Goal: Task Accomplishment & Management: Manage account settings

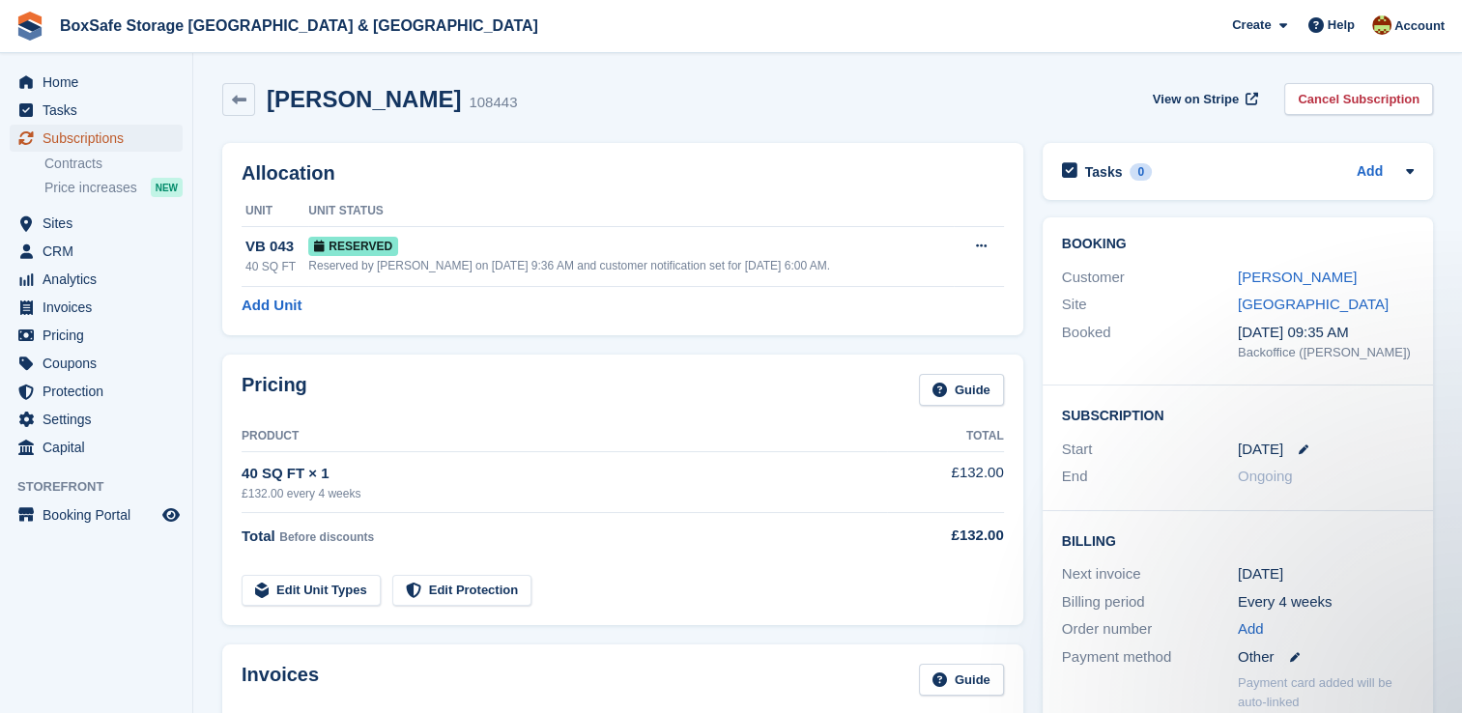
click at [80, 136] on span "Subscriptions" at bounding box center [101, 138] width 116 height 27
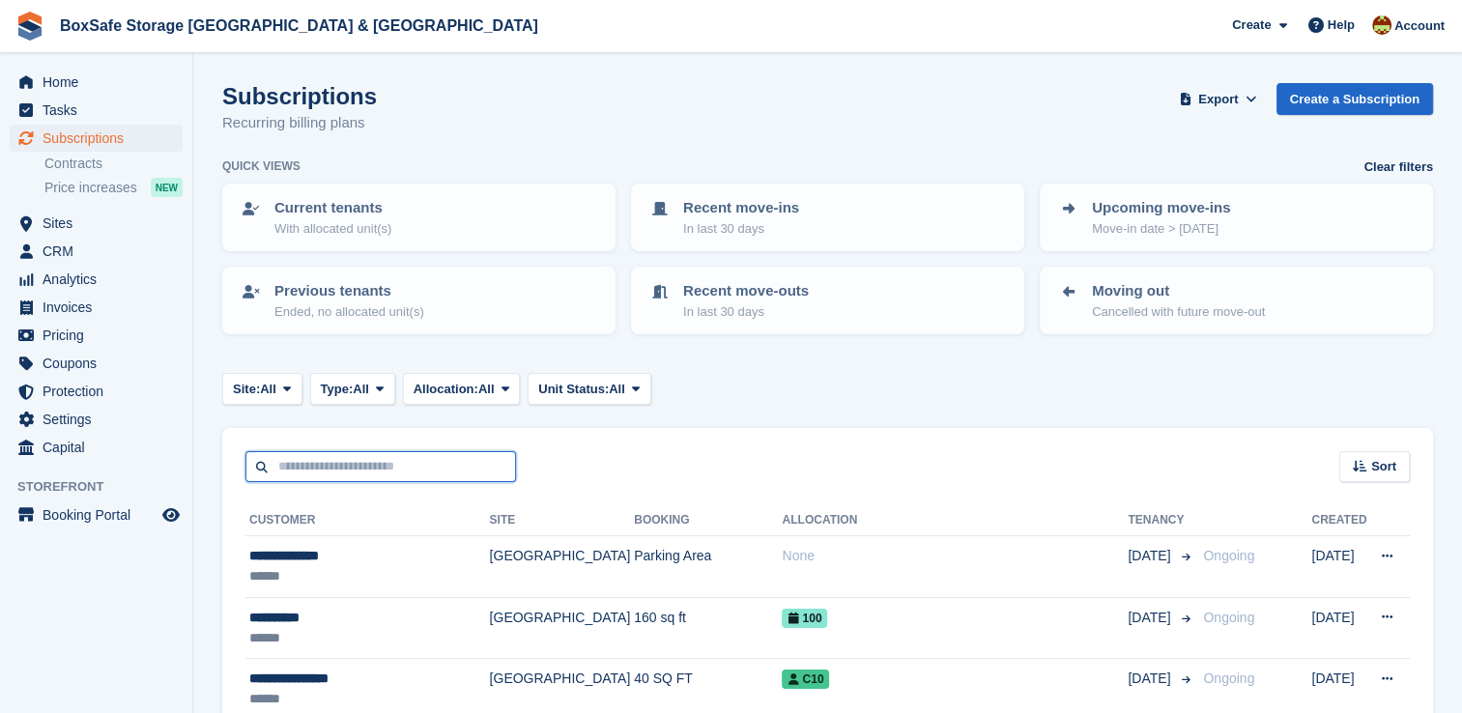
click at [413, 466] on input "text" at bounding box center [380, 467] width 271 height 32
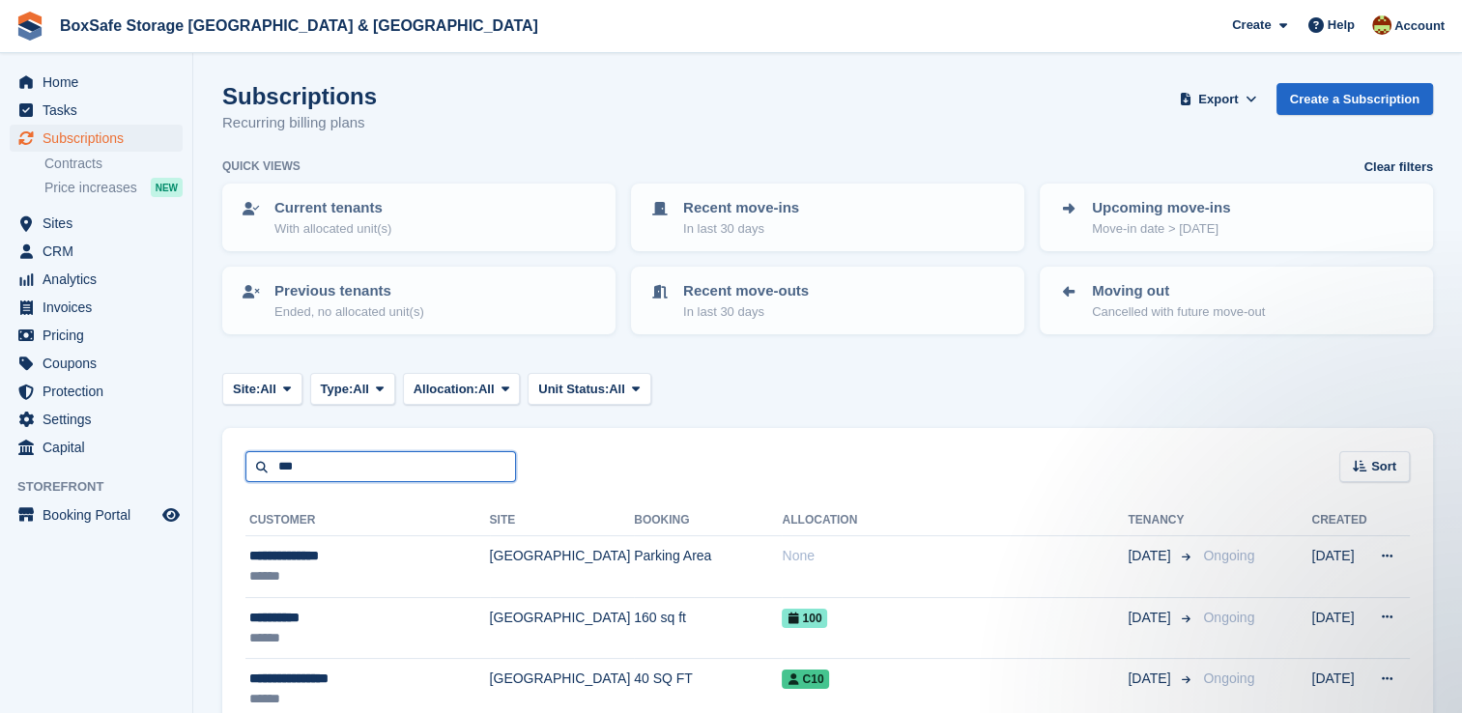
type input "***"
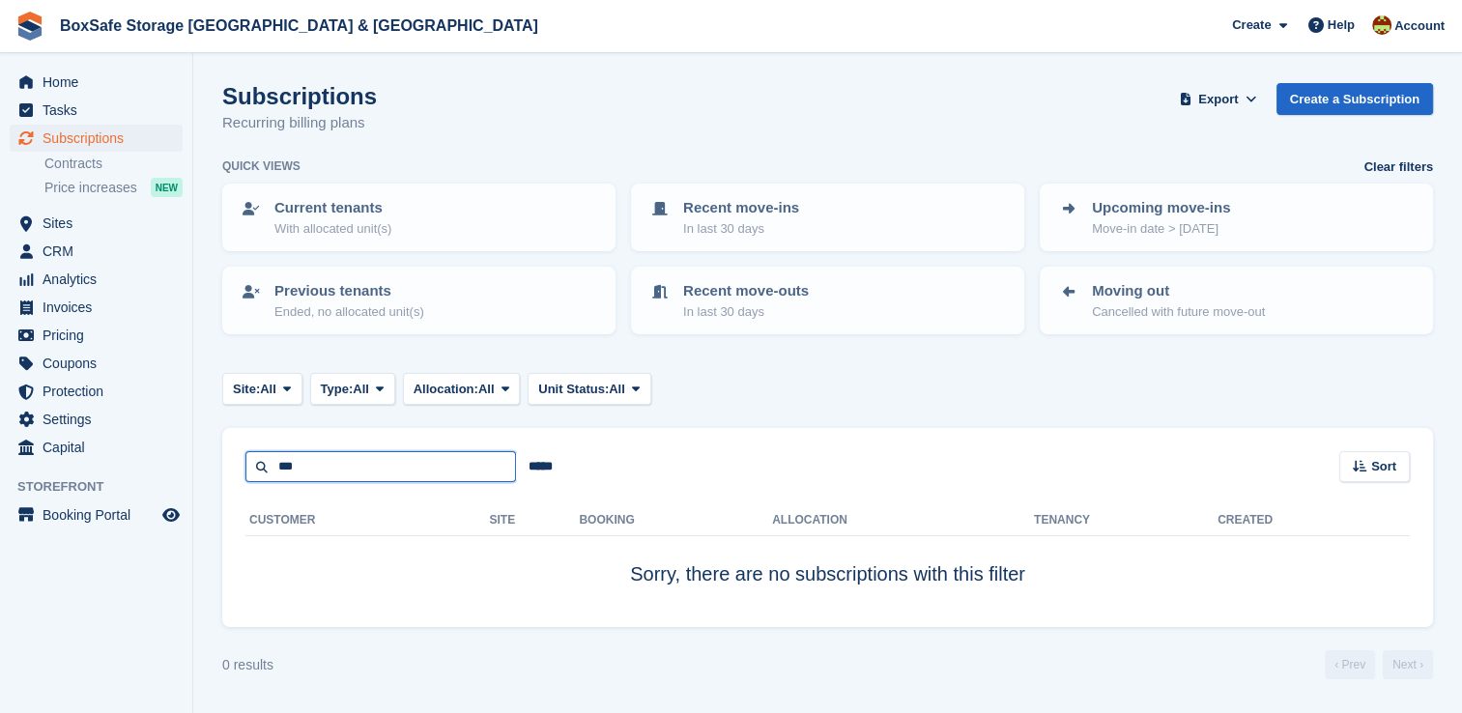
click at [413, 466] on input "***" at bounding box center [380, 467] width 271 height 32
drag, startPoint x: 413, startPoint y: 466, endPoint x: 175, endPoint y: 463, distance: 237.8
click at [175, 463] on div "Home Tasks Subscriptions Subscriptions Subscriptions Contracts Price increases …" at bounding box center [731, 356] width 1462 height 713
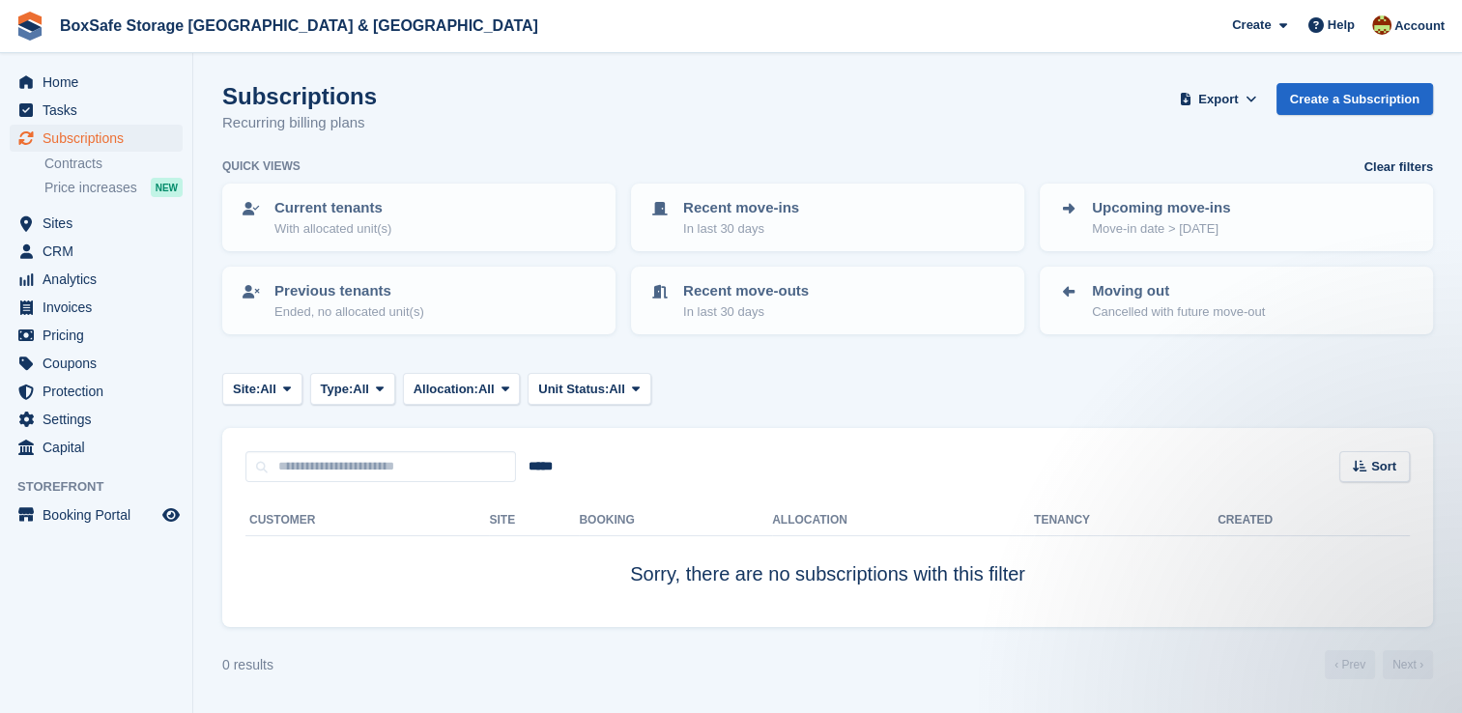
click at [80, 152] on ul "Subscriptions Subscriptions" at bounding box center [96, 139] width 192 height 28
click at [81, 128] on span "Subscriptions" at bounding box center [101, 138] width 116 height 27
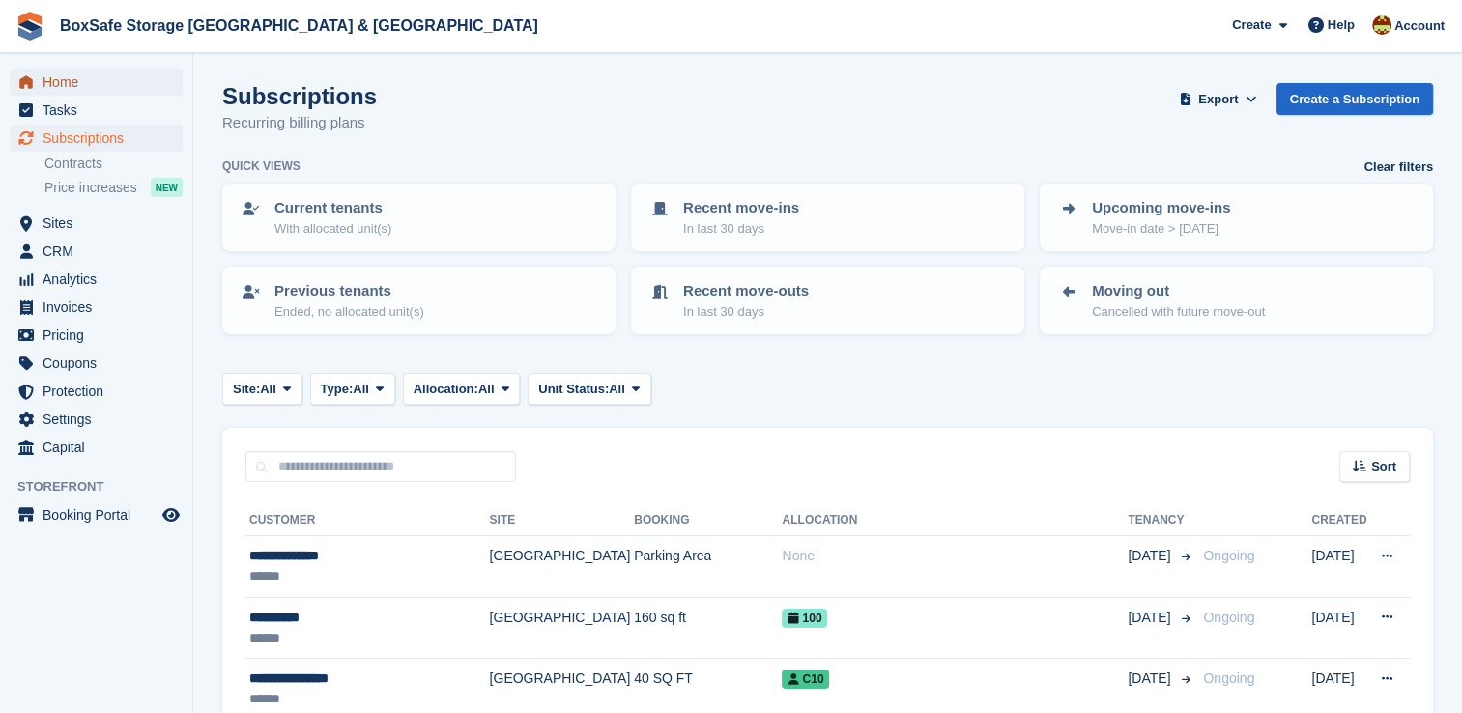
click at [72, 82] on span "Home" at bounding box center [101, 82] width 116 height 27
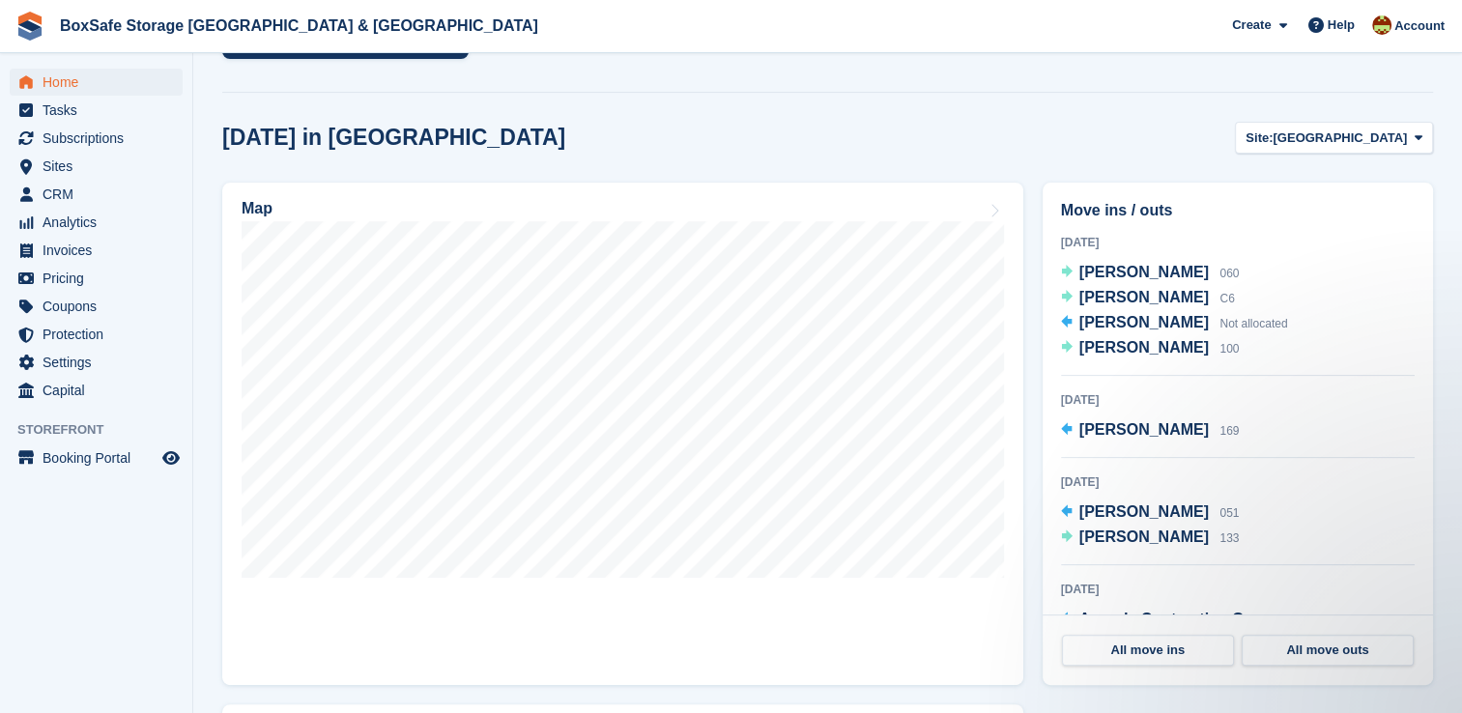
scroll to position [498, 0]
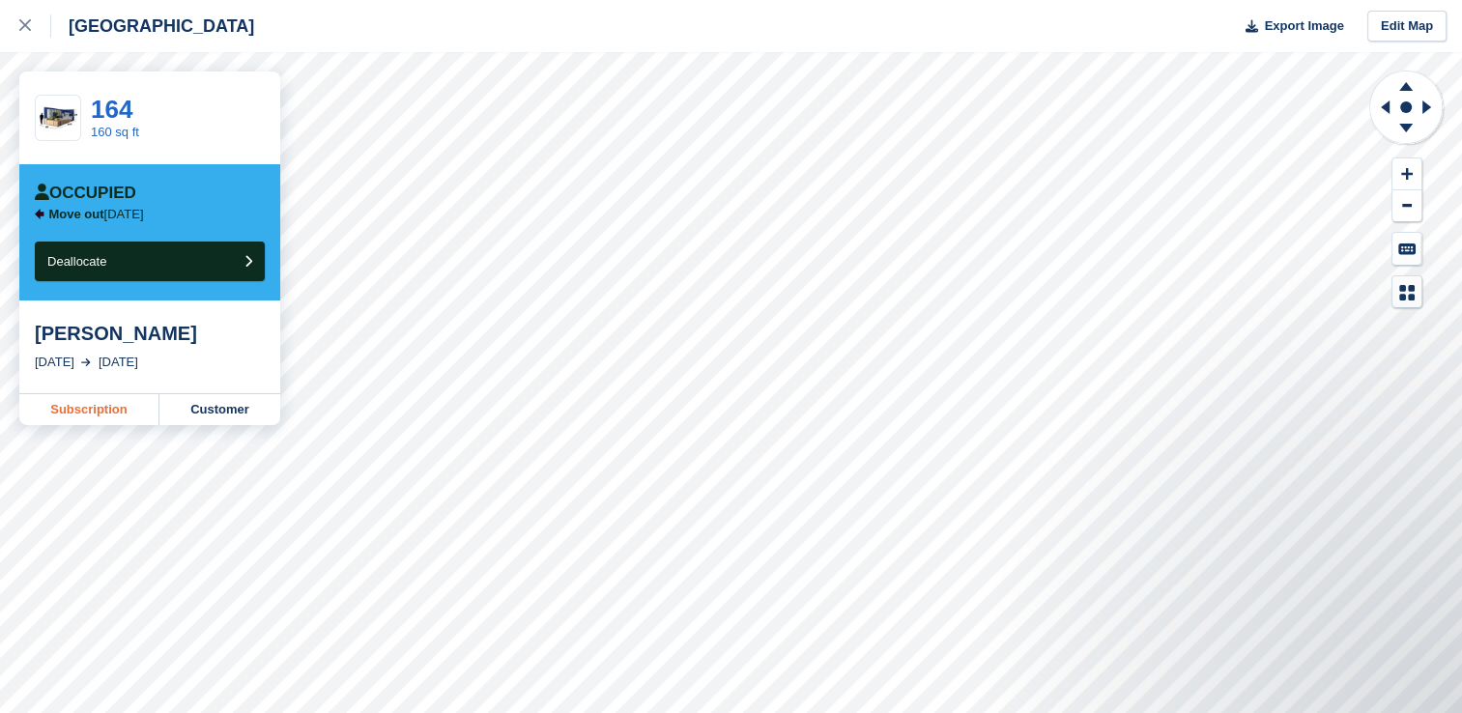
click at [74, 416] on link "Subscription" at bounding box center [89, 409] width 140 height 31
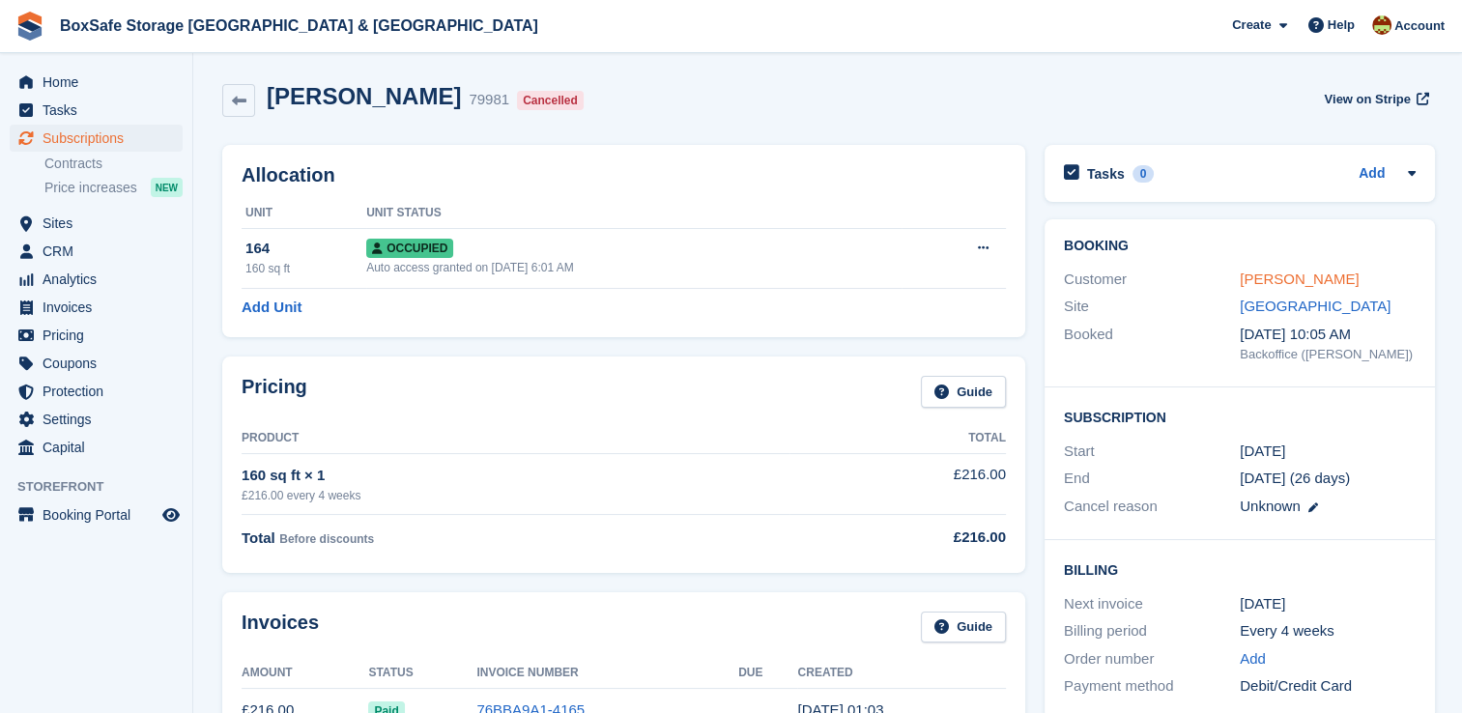
click at [1272, 283] on link "[PERSON_NAME]" at bounding box center [1299, 279] width 119 height 16
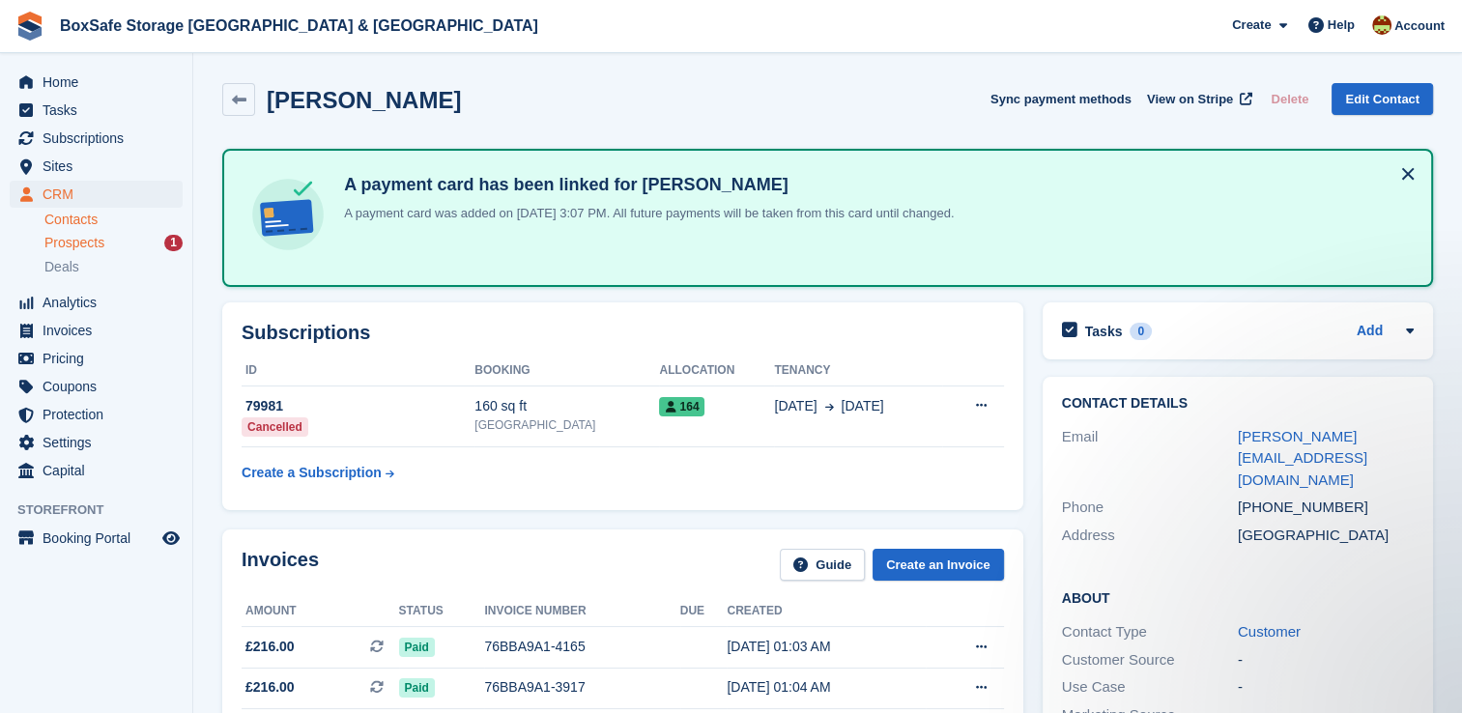
click at [90, 250] on span "Prospects" at bounding box center [74, 243] width 60 height 18
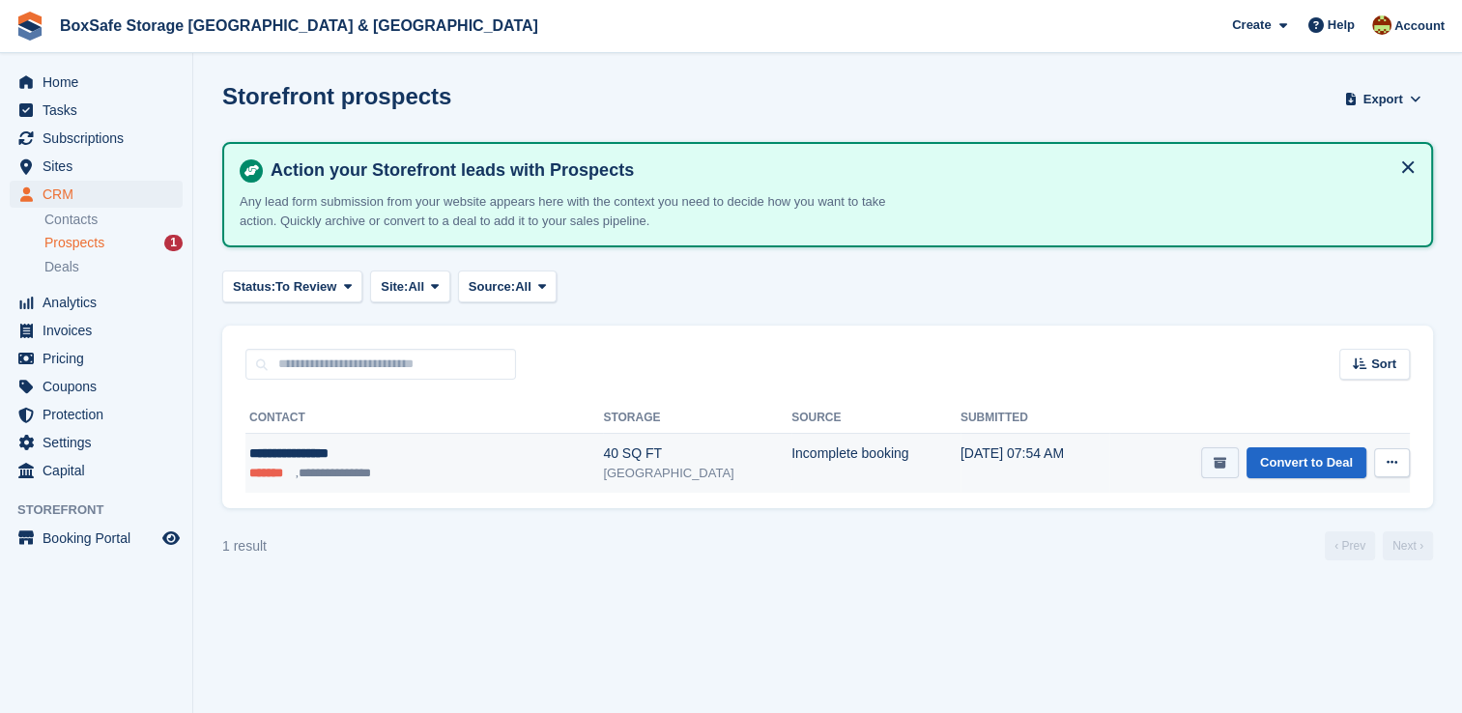
click at [1223, 468] on icon "submit" at bounding box center [1220, 463] width 13 height 13
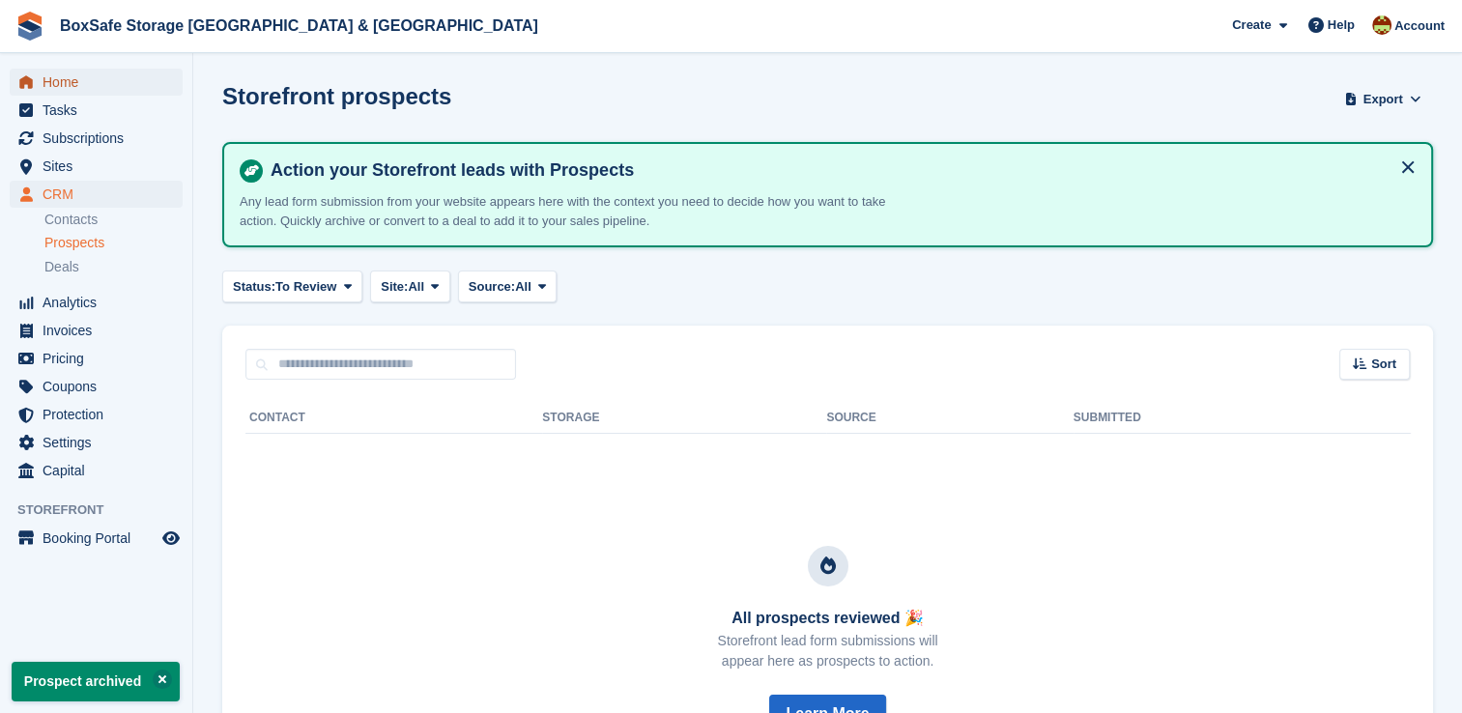
click at [96, 81] on span "Home" at bounding box center [101, 82] width 116 height 27
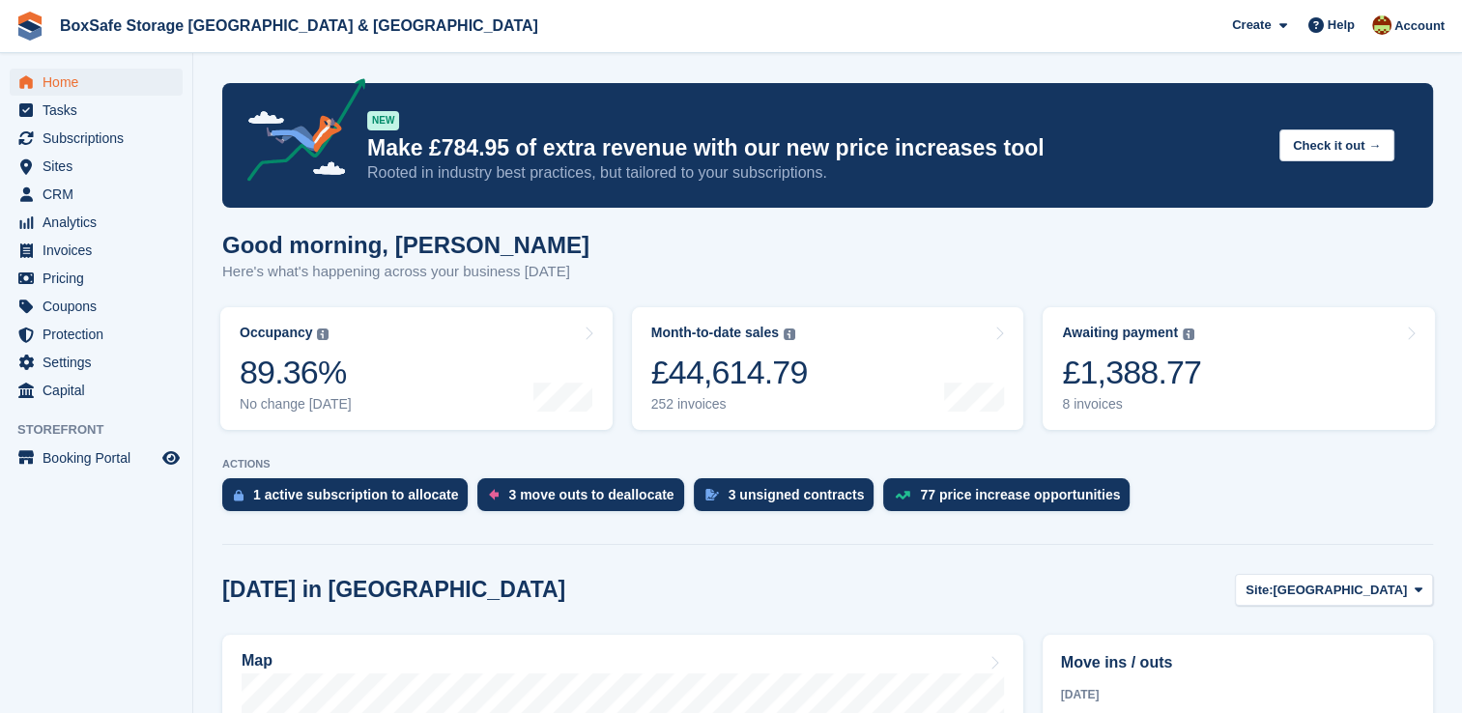
scroll to position [142, 0]
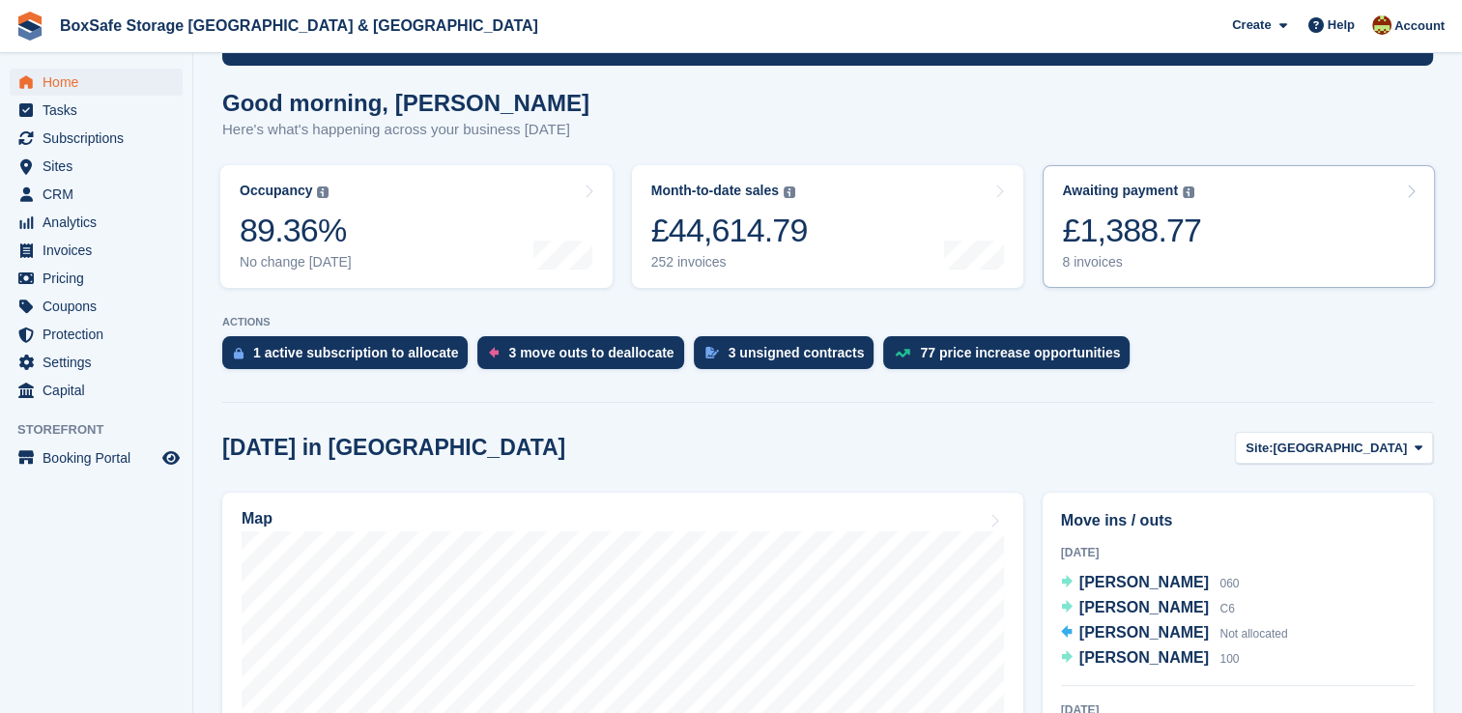
click at [1166, 203] on div "Awaiting payment The total outstanding balance on all open invoices. £1,388.77 …" at bounding box center [1131, 227] width 139 height 88
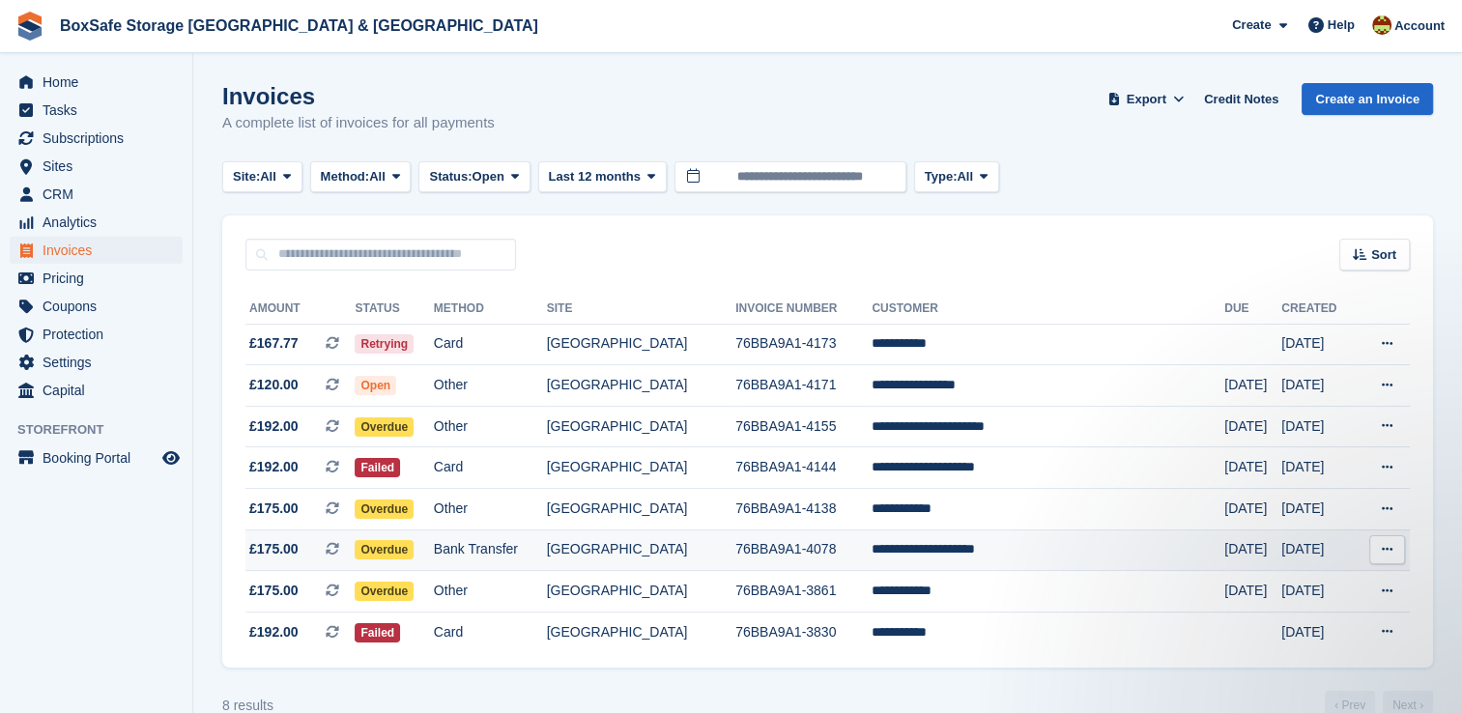
click at [1010, 552] on td "**********" at bounding box center [1048, 551] width 353 height 42
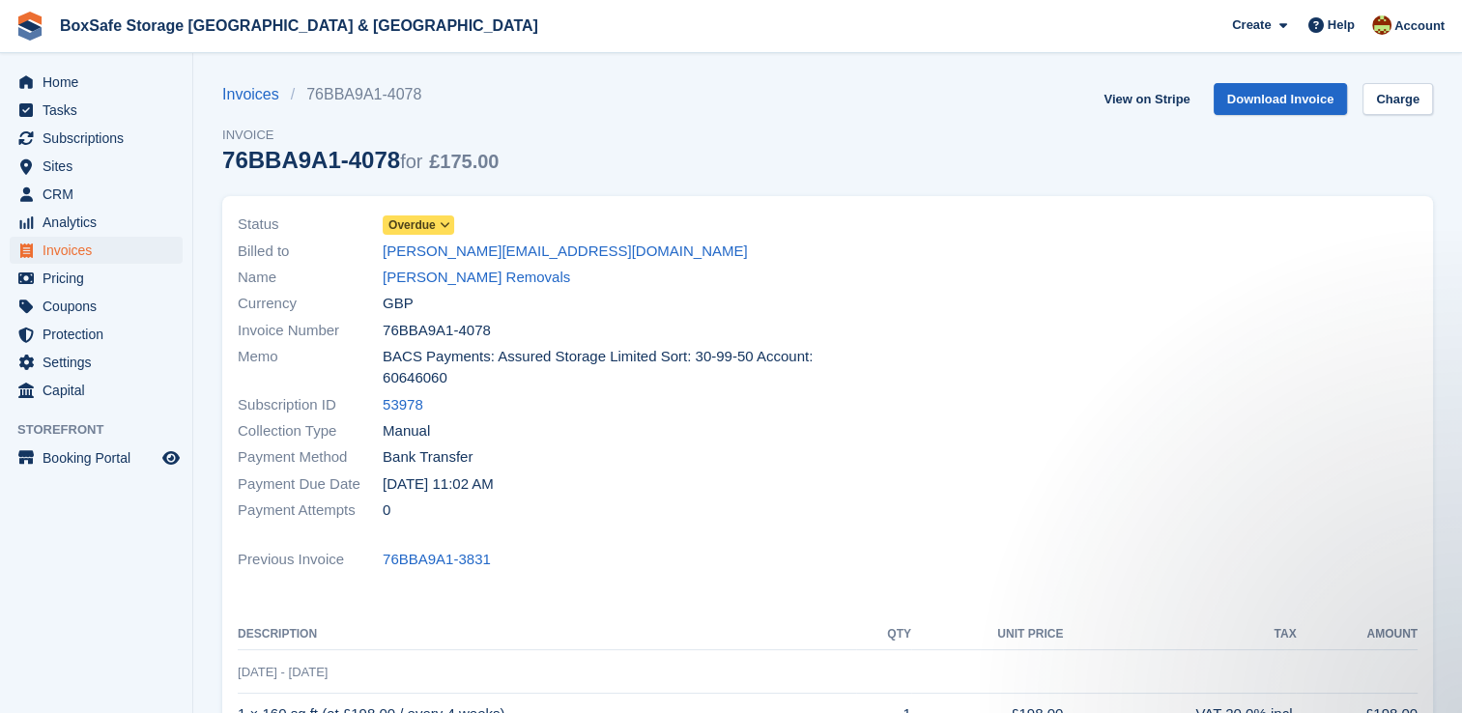
click at [436, 228] on span "Overdue" at bounding box center [419, 225] width 72 height 19
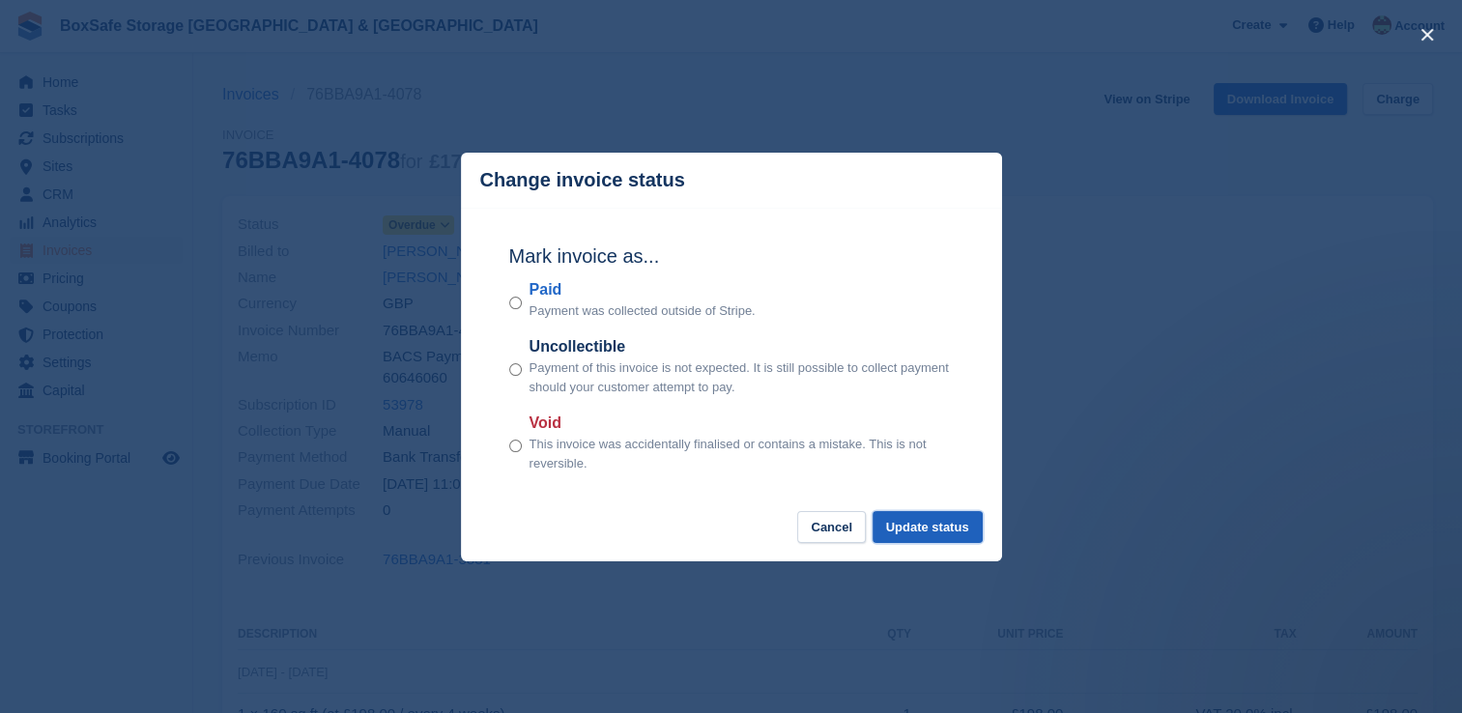
click at [944, 527] on button "Update status" at bounding box center [928, 527] width 110 height 32
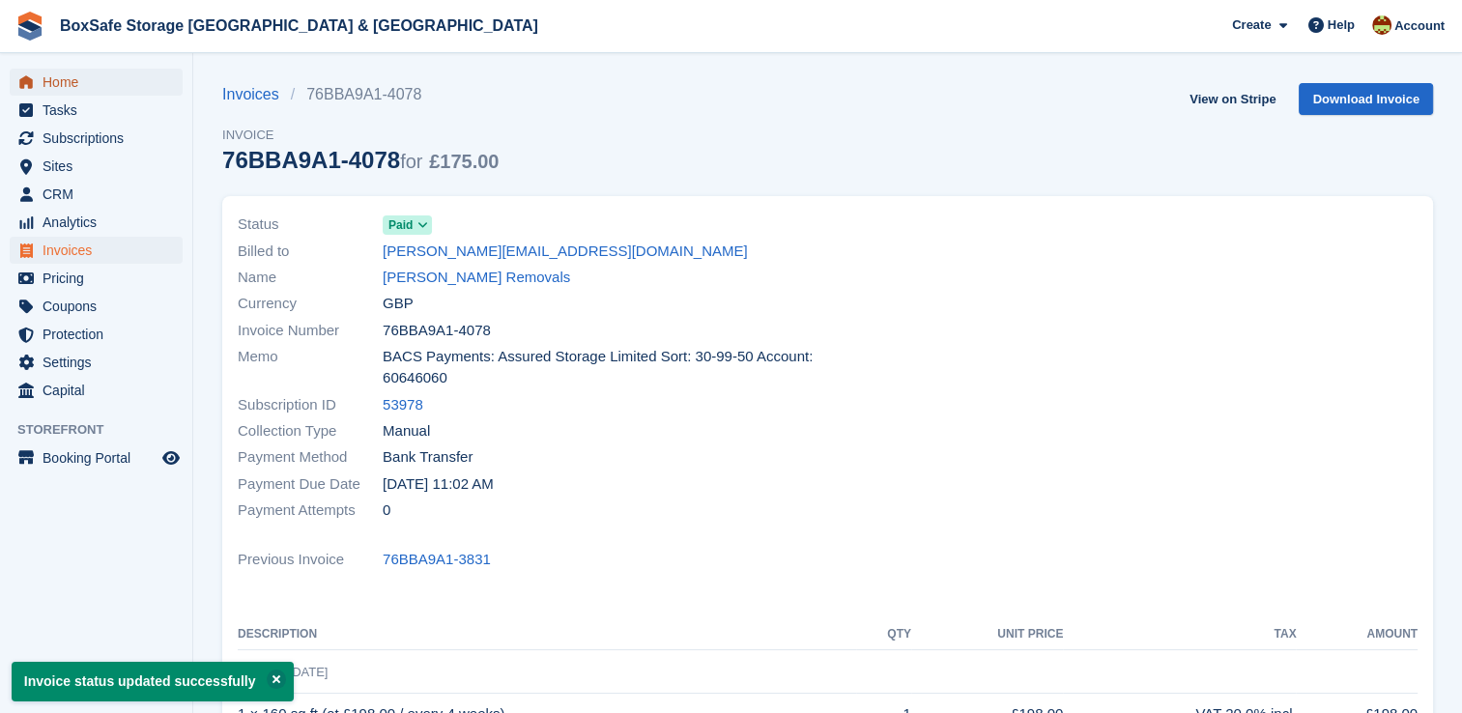
click at [82, 85] on span "Home" at bounding box center [101, 82] width 116 height 27
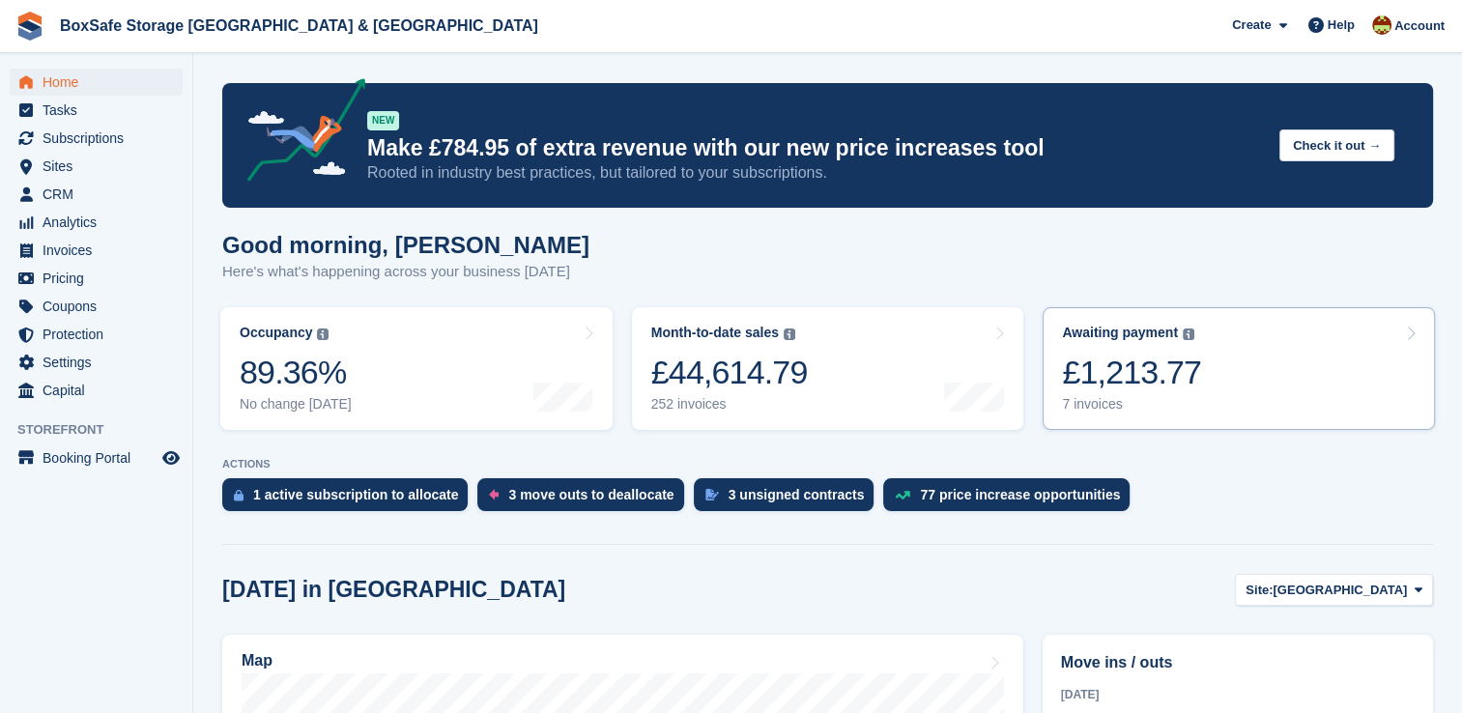
click at [1293, 399] on link "Awaiting payment The total outstanding balance on all open invoices. £1,213.77 …" at bounding box center [1239, 368] width 392 height 123
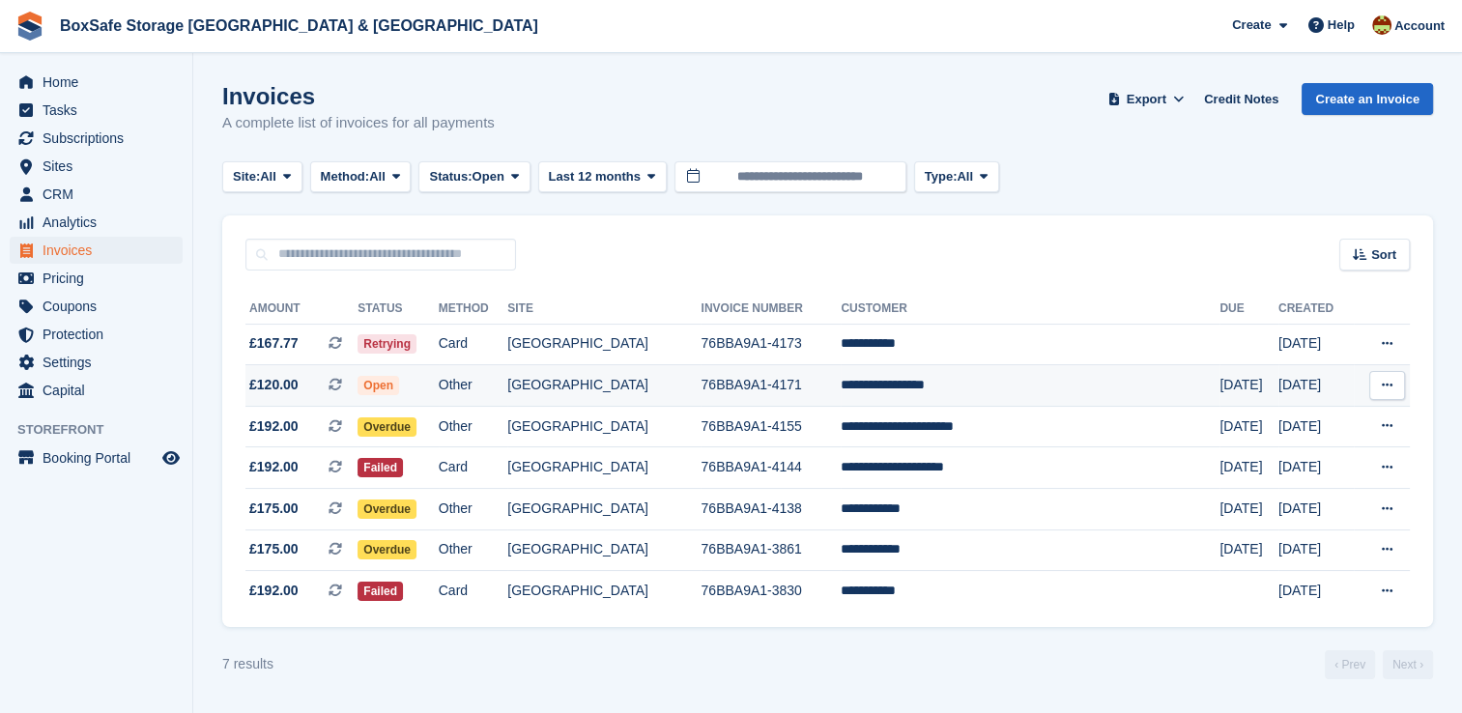
click at [953, 392] on td "**********" at bounding box center [1030, 386] width 379 height 42
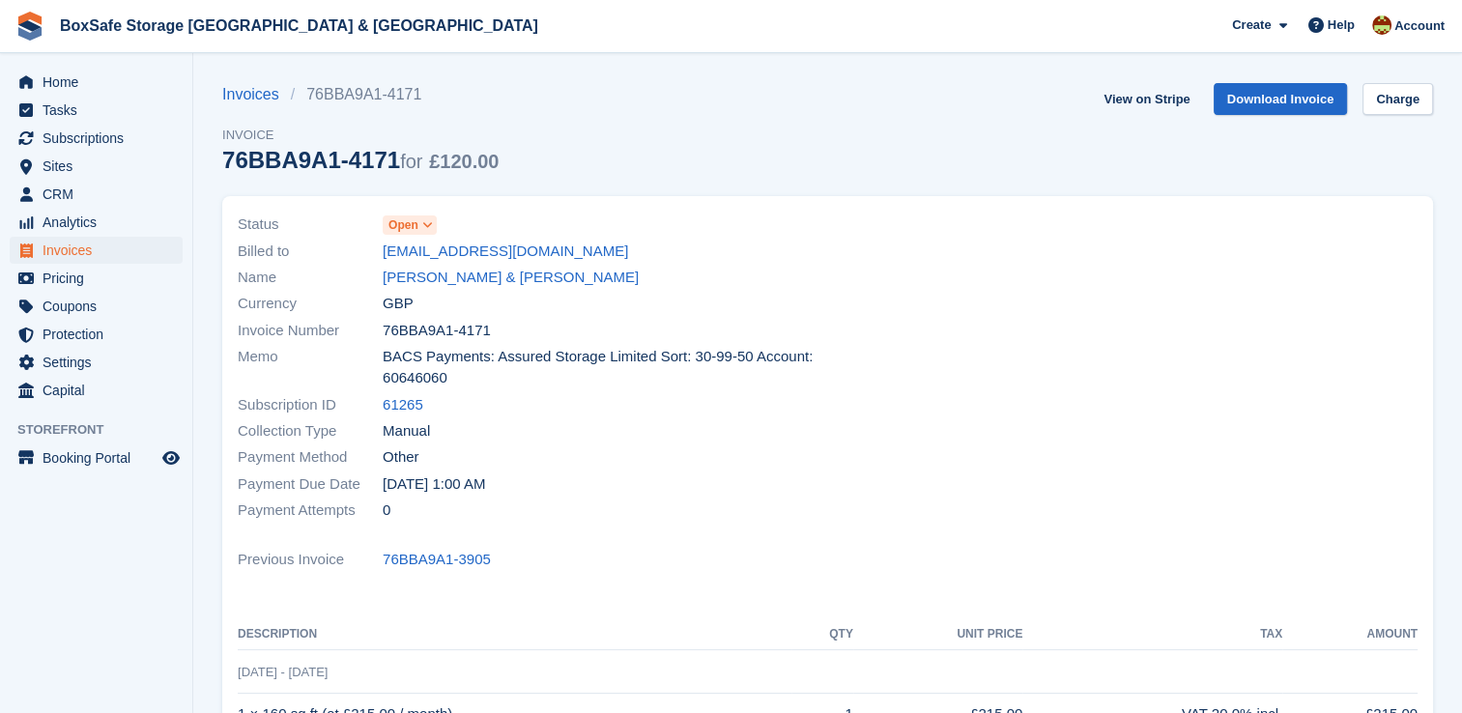
click at [413, 219] on span "Open" at bounding box center [404, 224] width 30 height 17
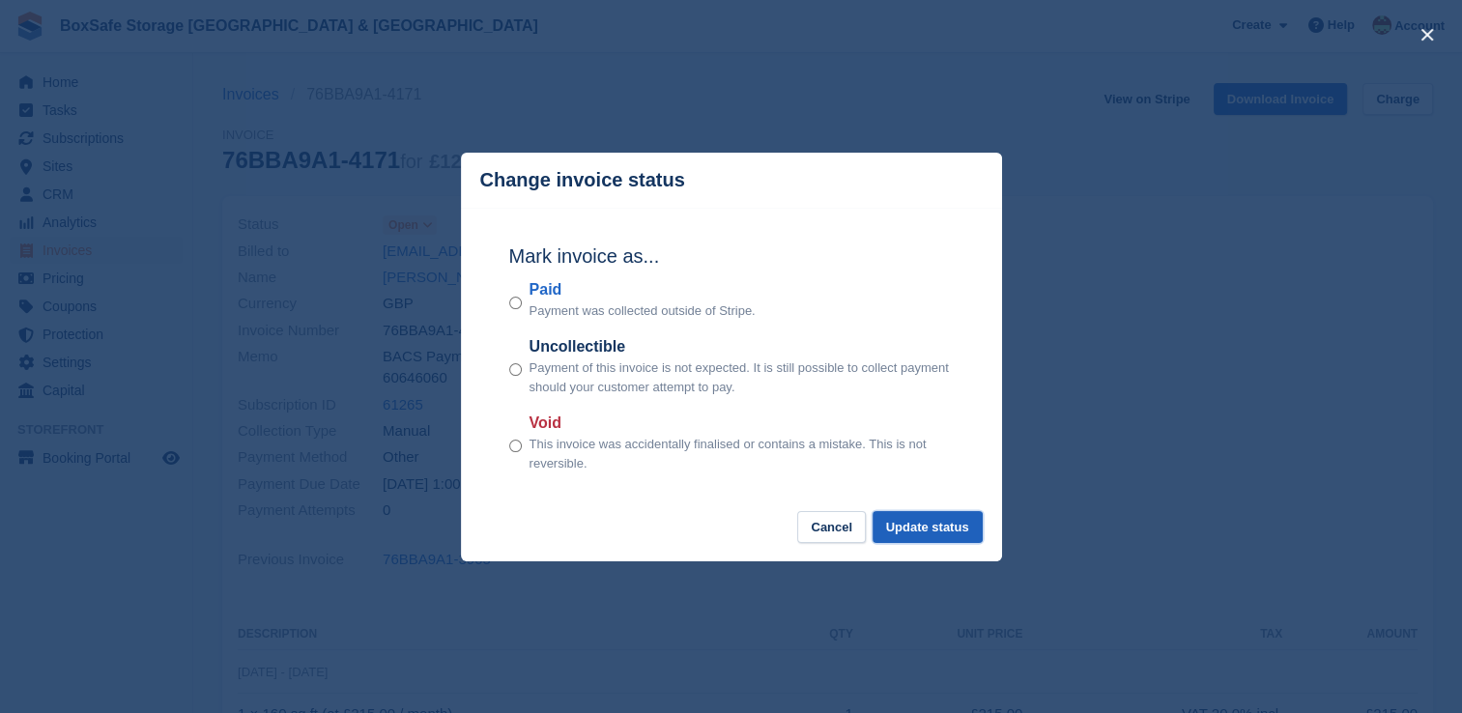
click at [935, 535] on button "Update status" at bounding box center [928, 527] width 110 height 32
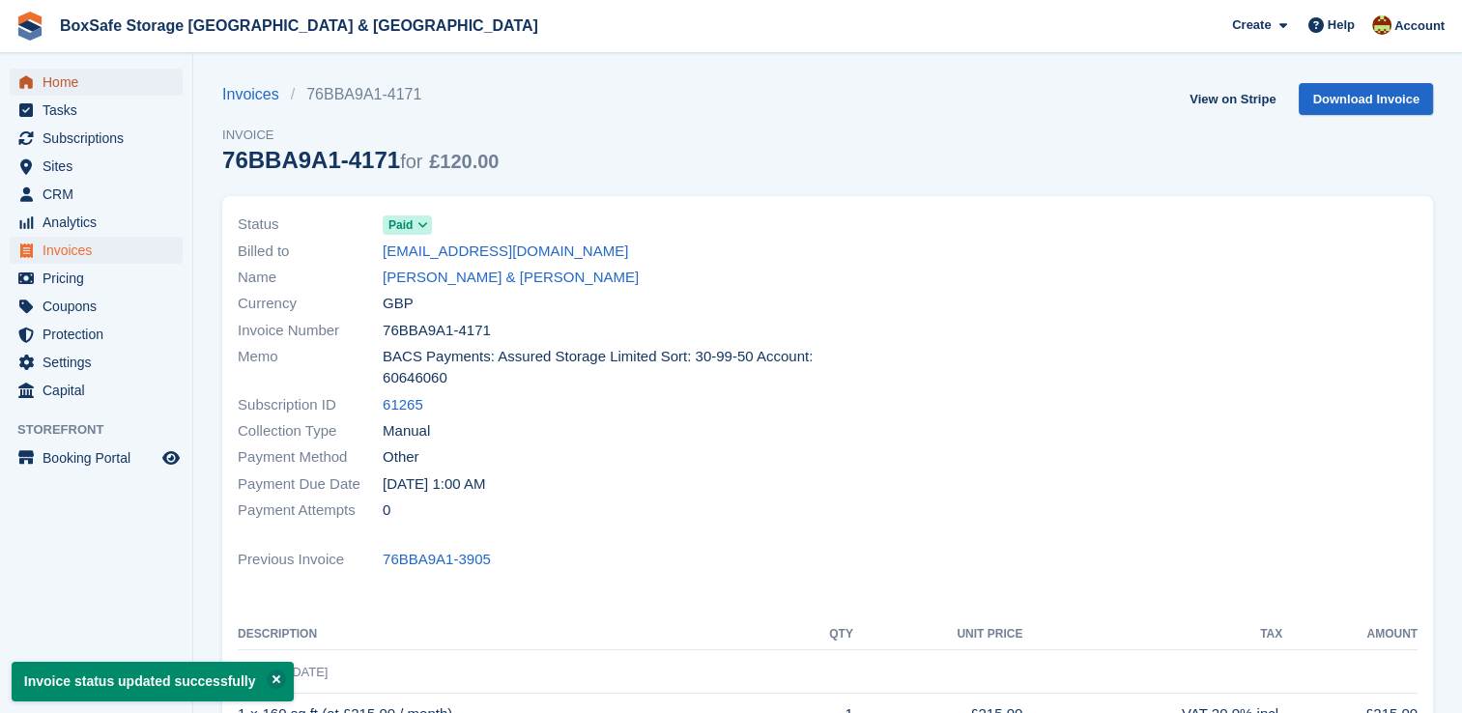
click at [70, 86] on span "Home" at bounding box center [101, 82] width 116 height 27
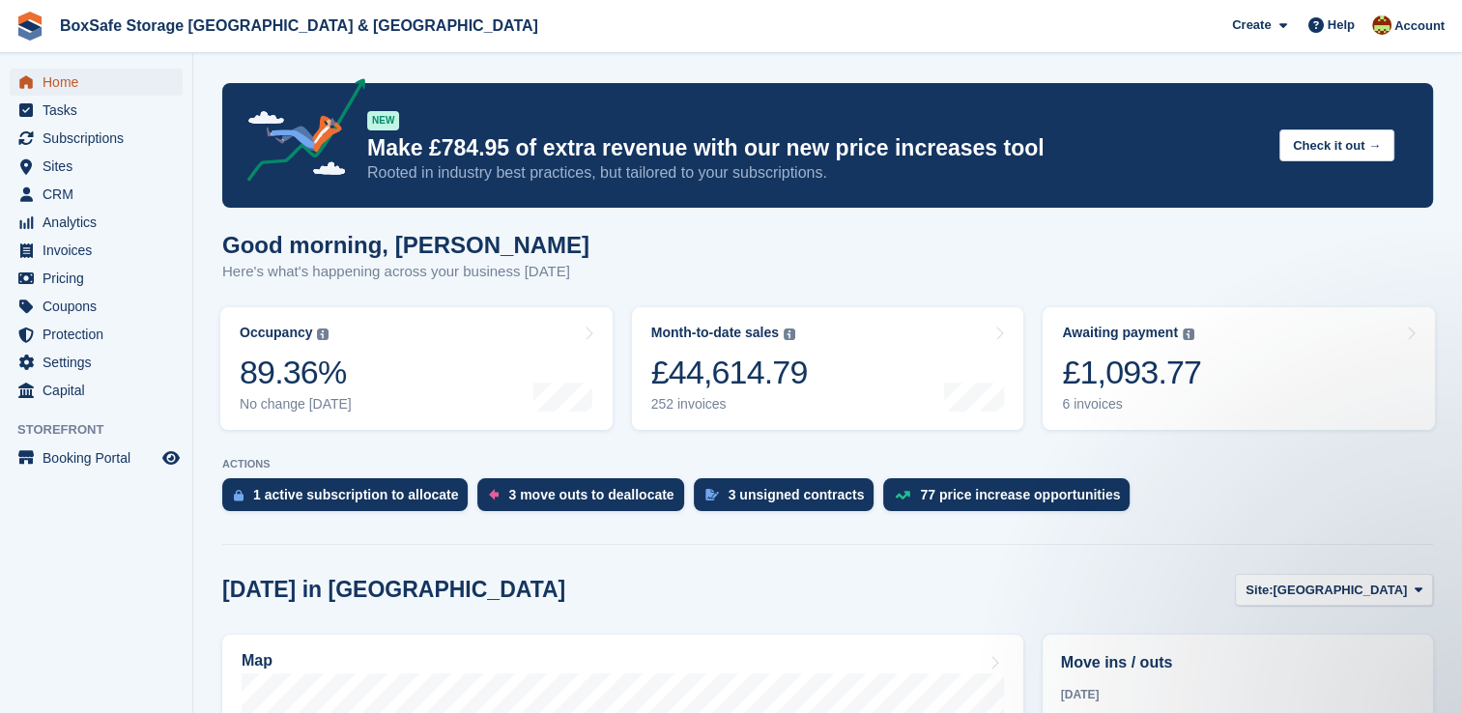
click at [73, 90] on span "Home" at bounding box center [101, 82] width 116 height 27
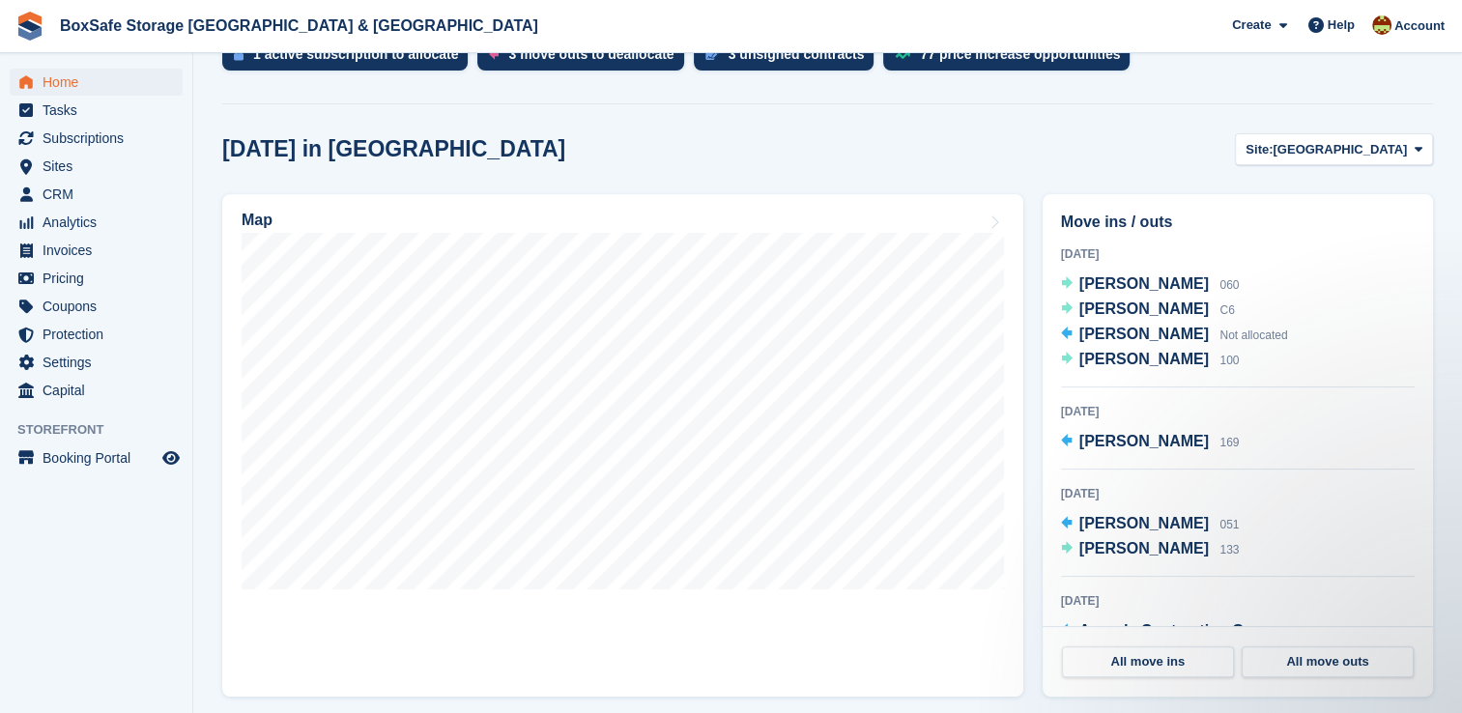
scroll to position [449, 0]
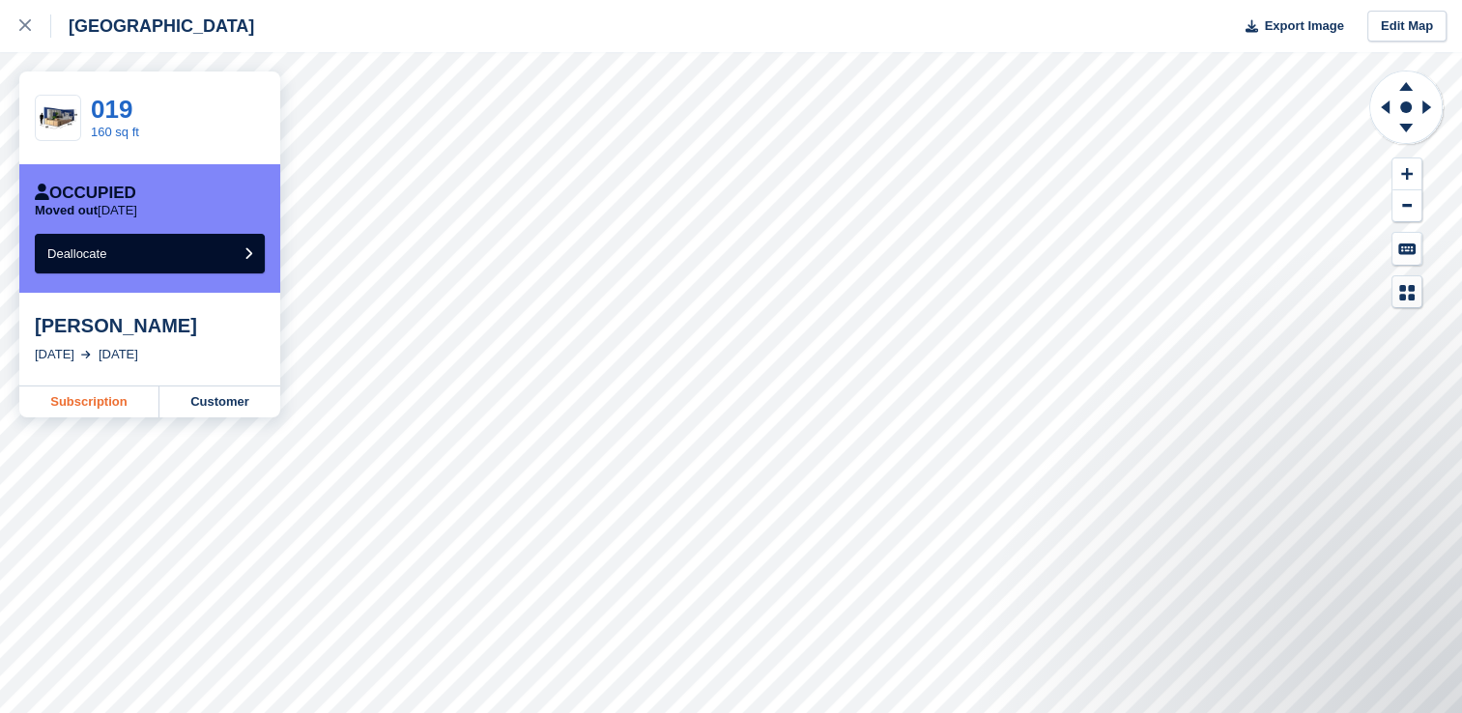
click at [116, 405] on link "Subscription" at bounding box center [89, 402] width 140 height 31
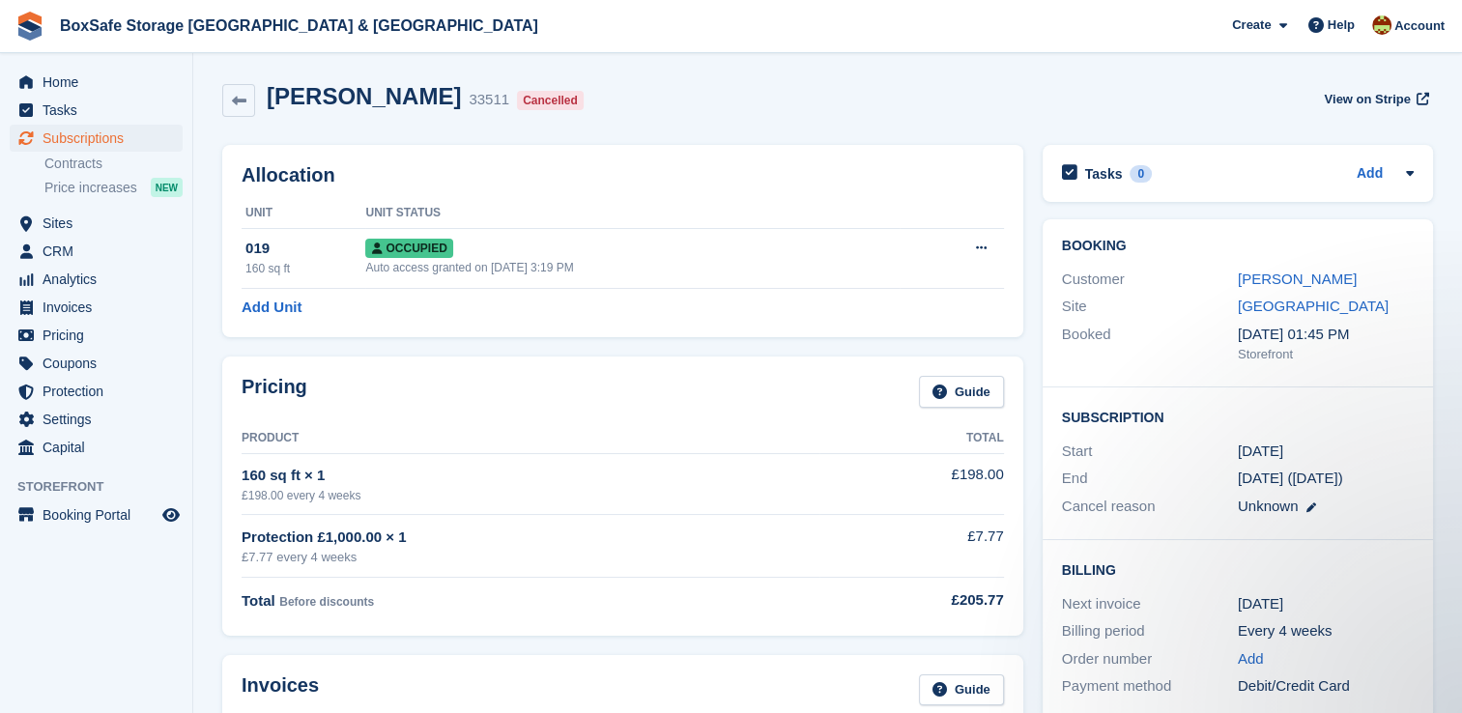
click at [103, 154] on li "Contracts" at bounding box center [118, 164] width 148 height 20
click at [110, 146] on span "Subscriptions" at bounding box center [101, 138] width 116 height 27
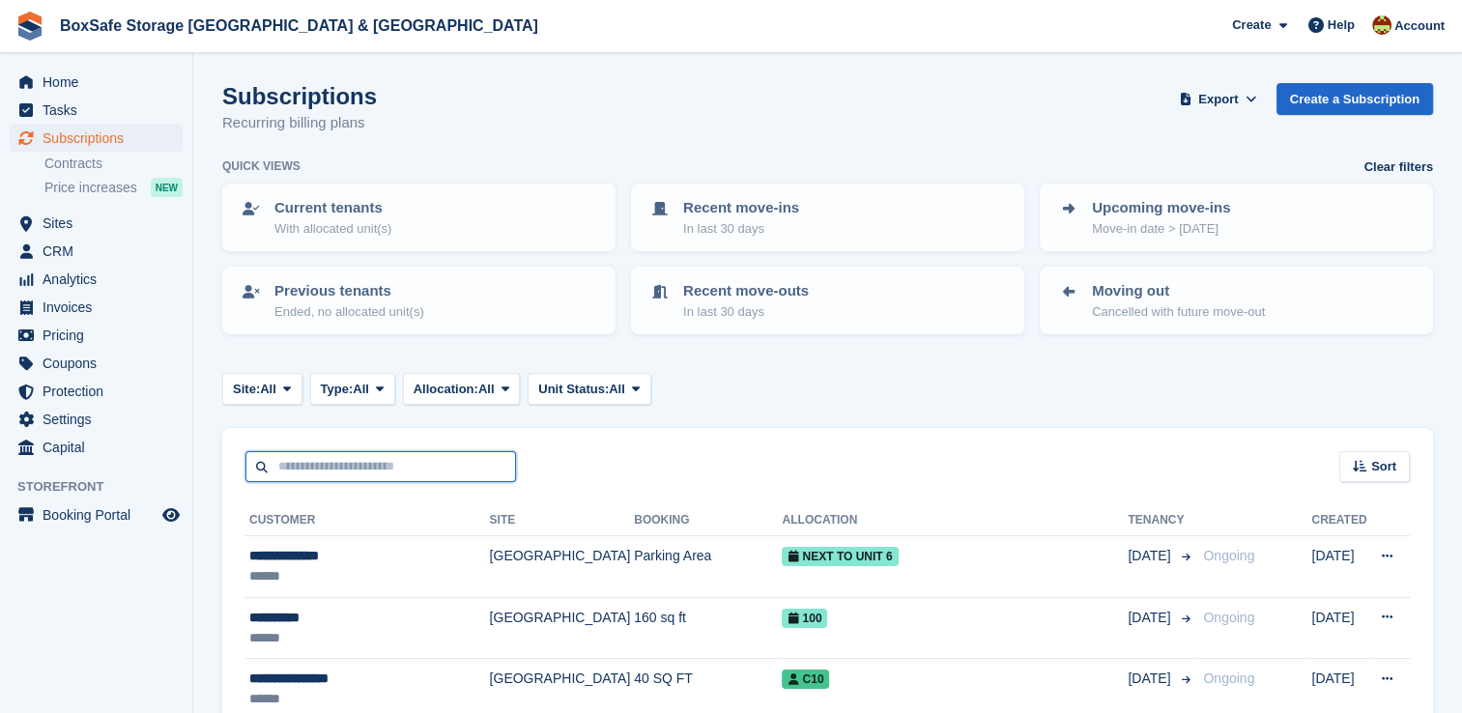
click at [362, 451] on input "text" at bounding box center [380, 467] width 271 height 32
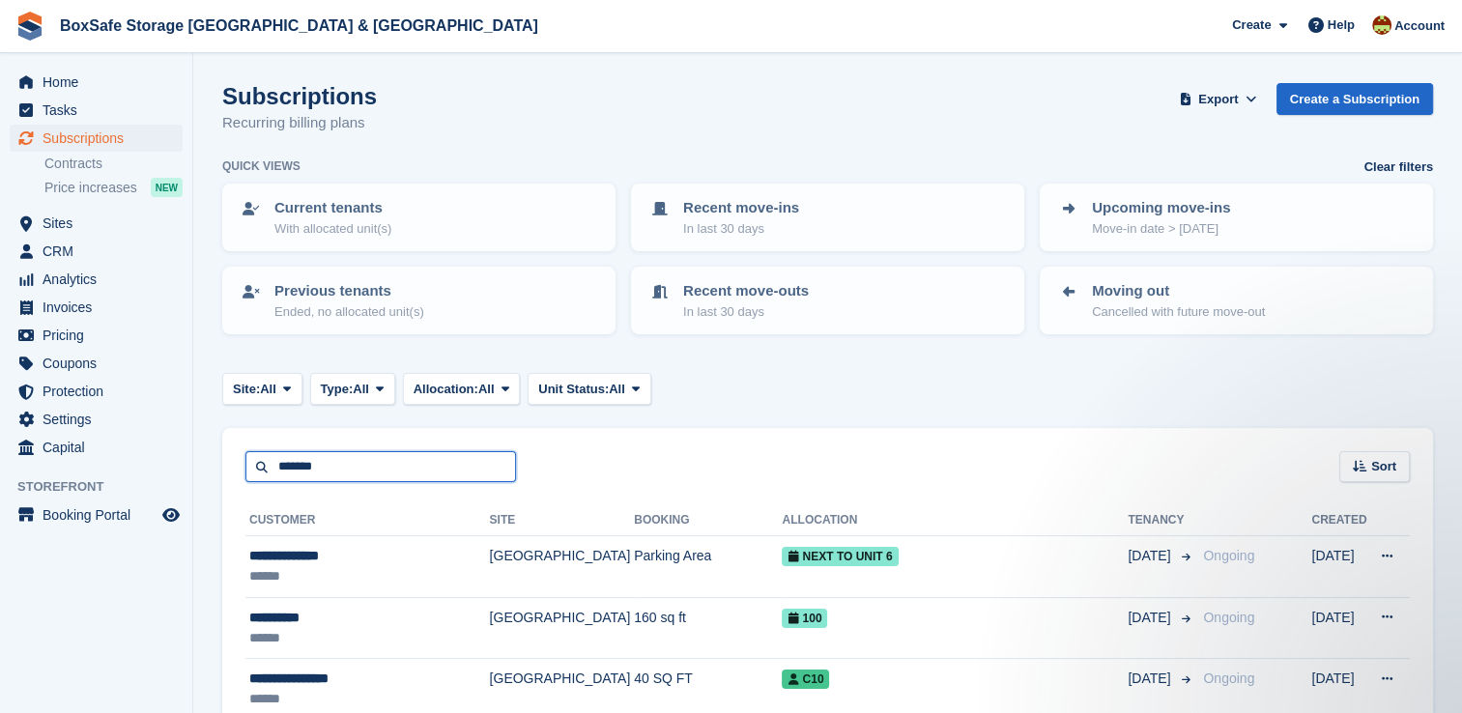
type input "*******"
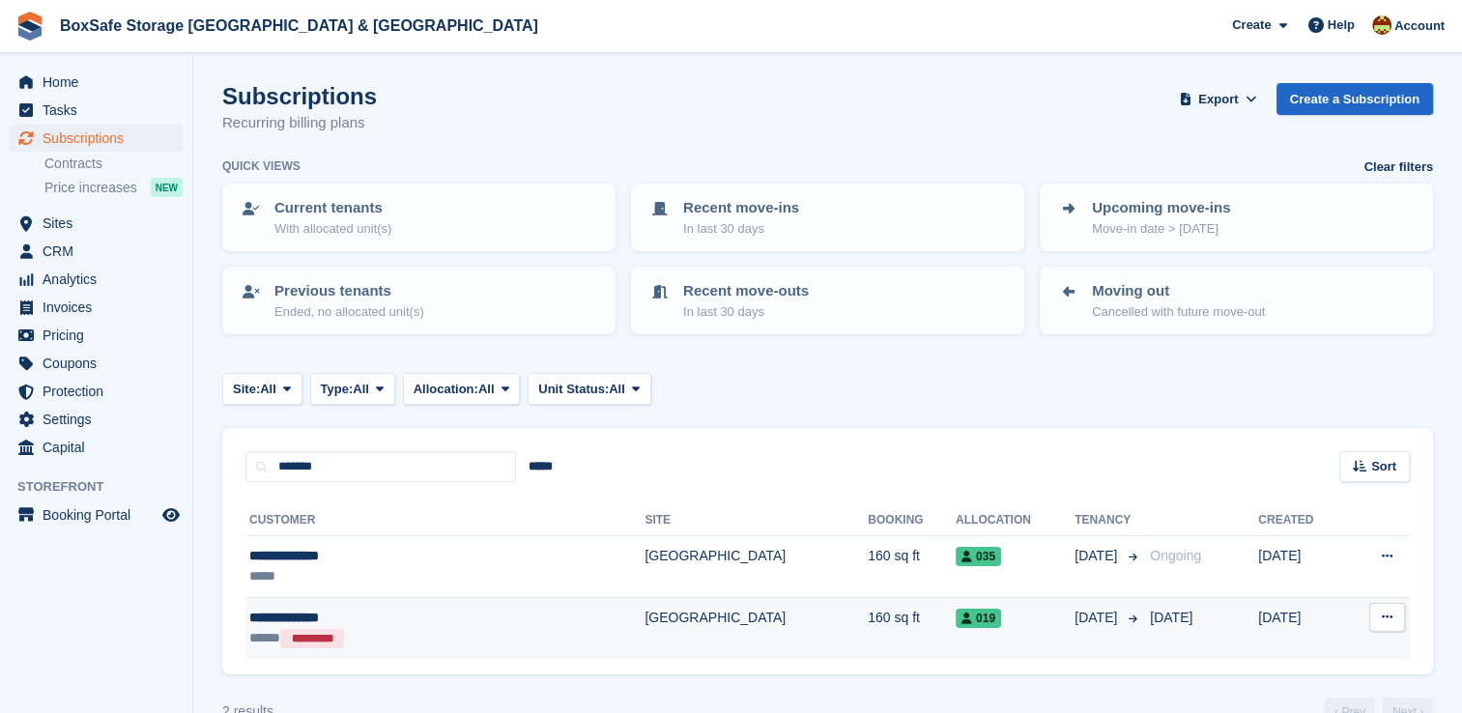
click at [868, 628] on td "160 sq ft" at bounding box center [912, 627] width 88 height 61
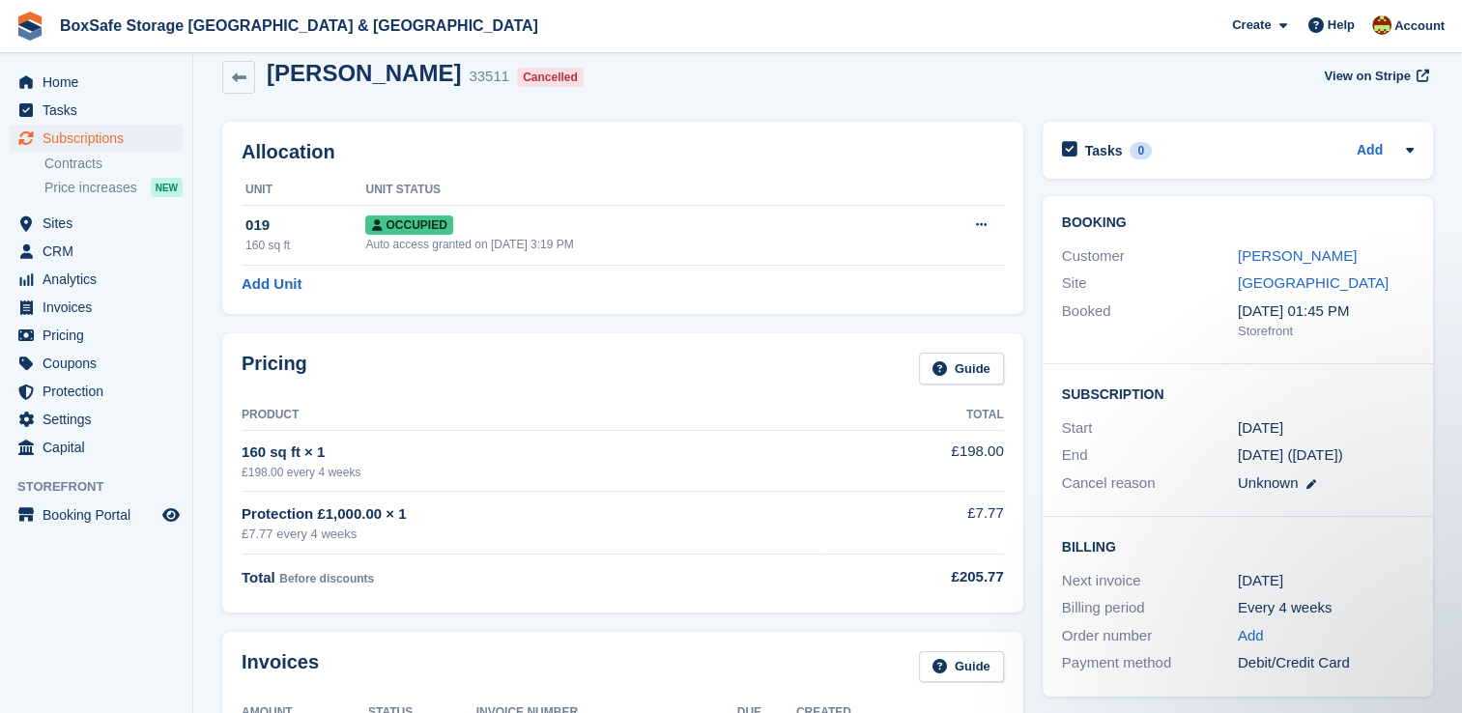
scroll to position [46, 0]
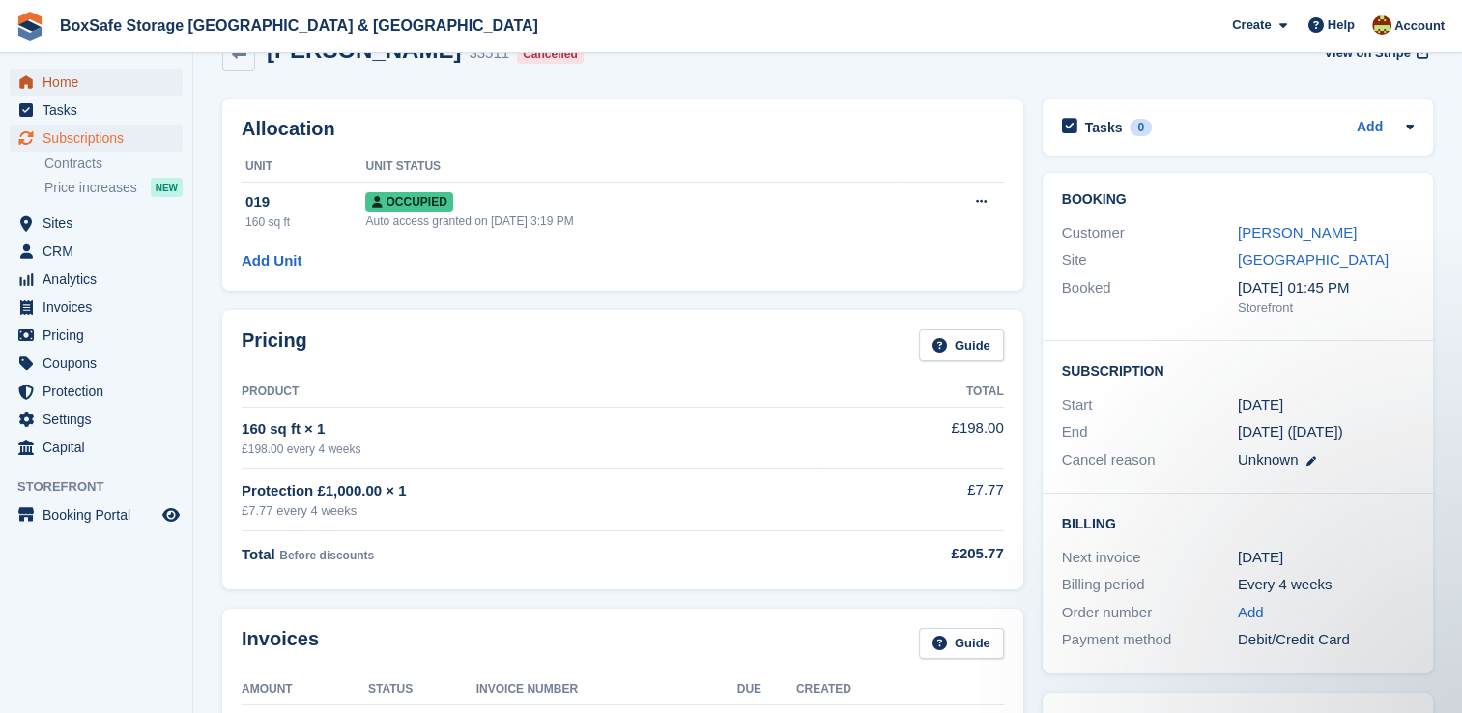
click at [92, 75] on span "Home" at bounding box center [101, 82] width 116 height 27
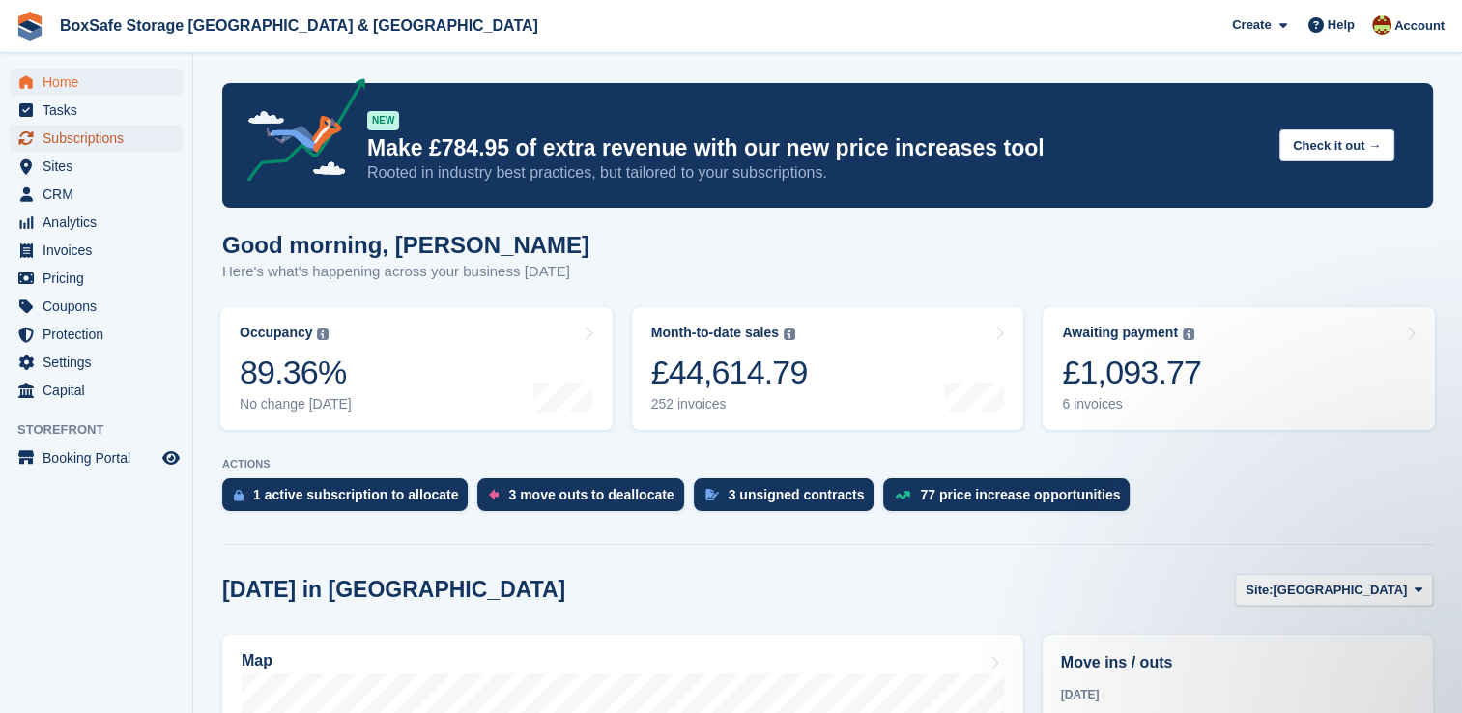
click at [113, 144] on span "Subscriptions" at bounding box center [101, 138] width 116 height 27
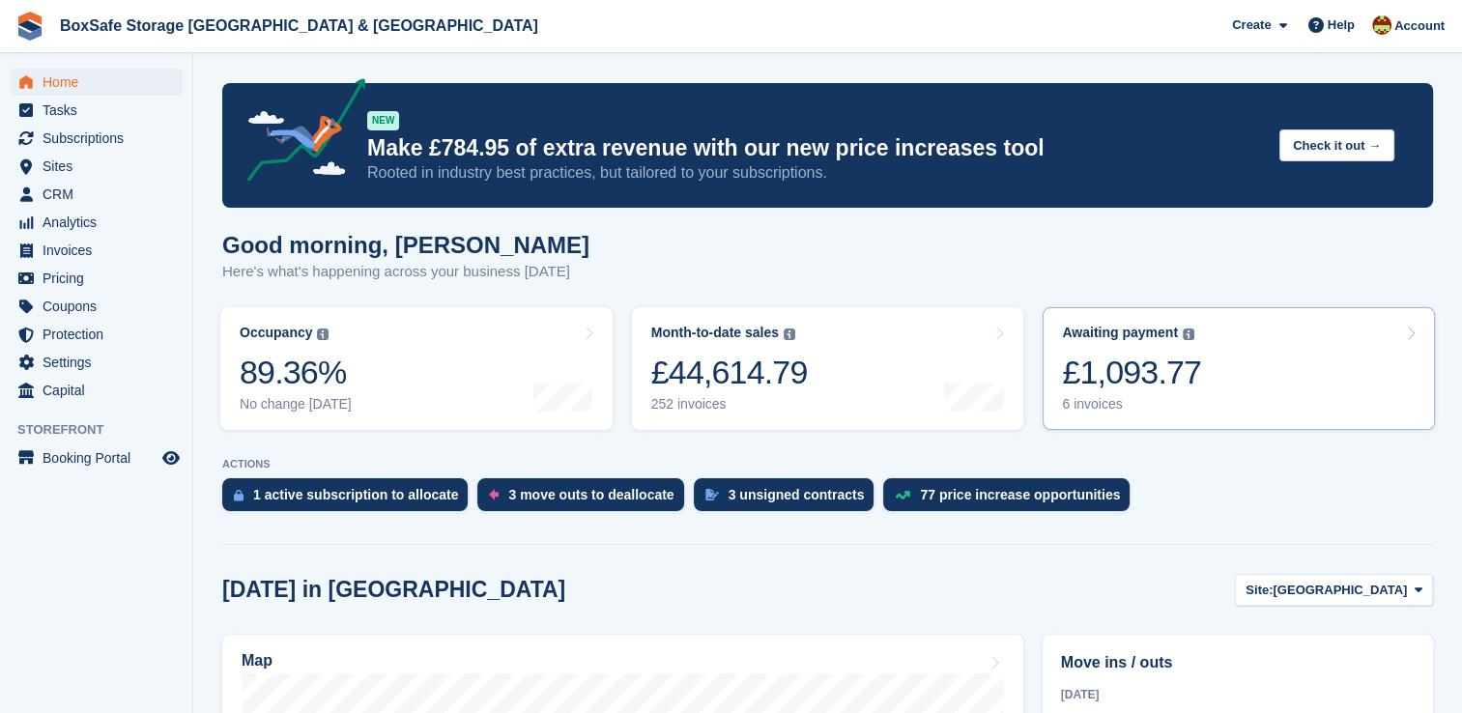
click at [1142, 389] on div "£1,093.77" at bounding box center [1131, 373] width 139 height 40
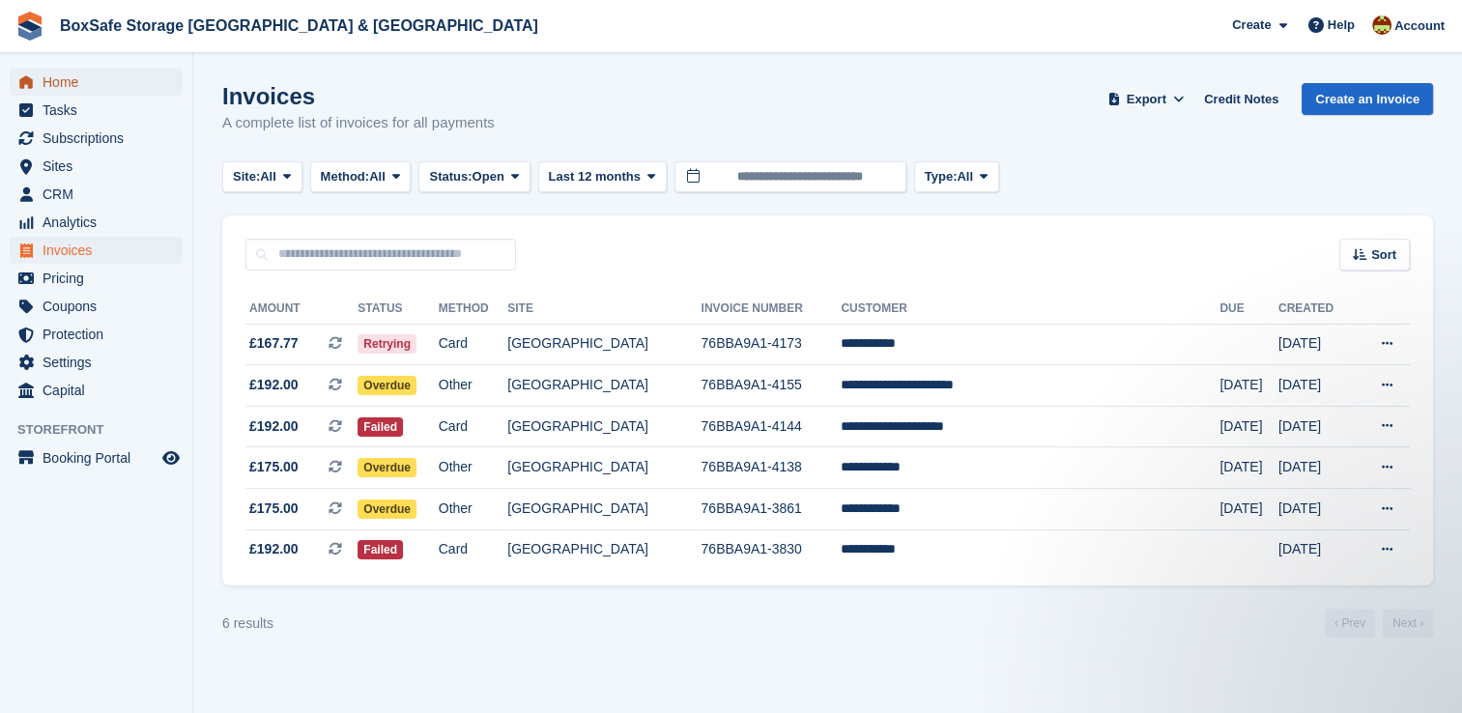
click at [96, 80] on span "Home" at bounding box center [101, 82] width 116 height 27
